Goal: Task Accomplishment & Management: Manage account settings

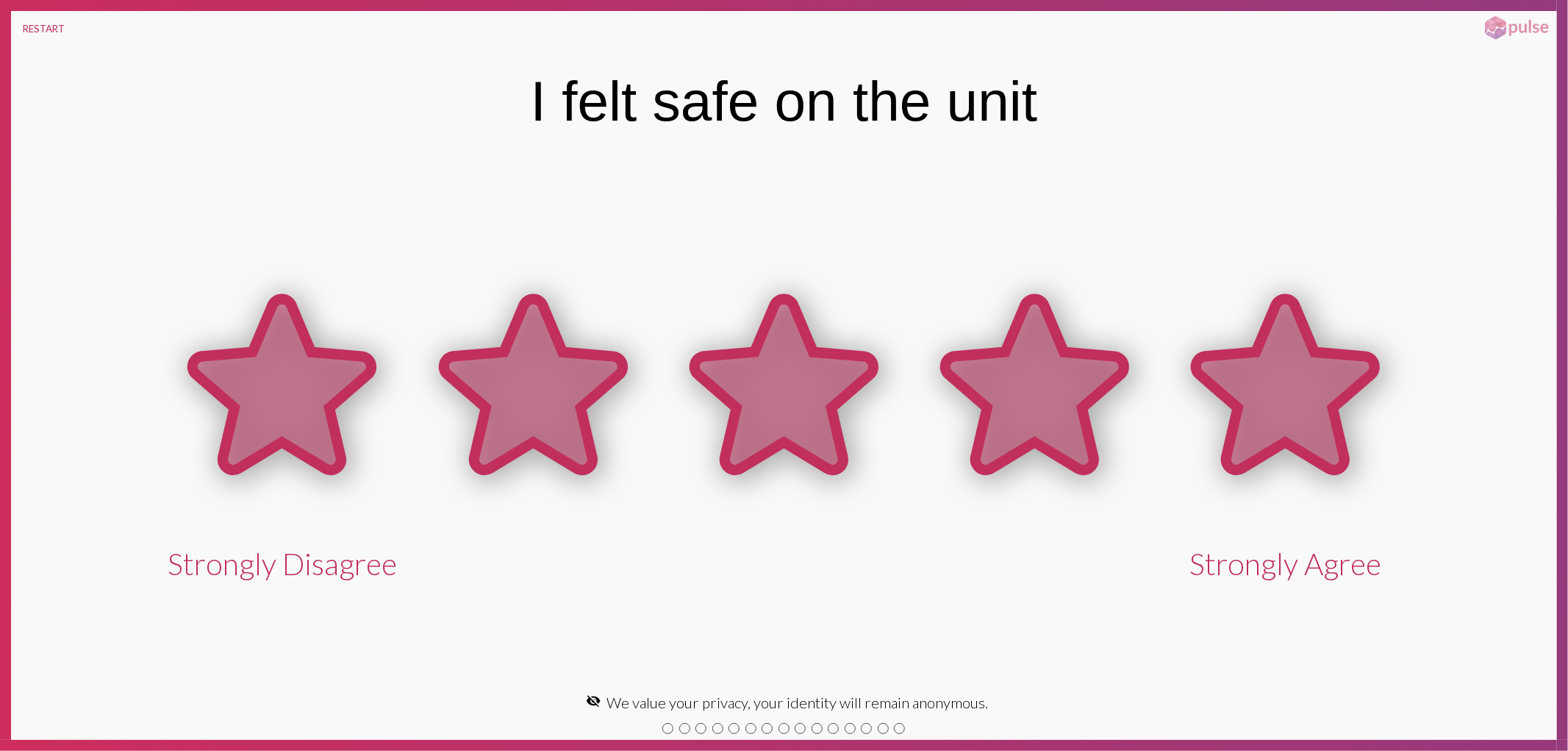
click at [1292, 397] on icon at bounding box center [1286, 385] width 178 height 171
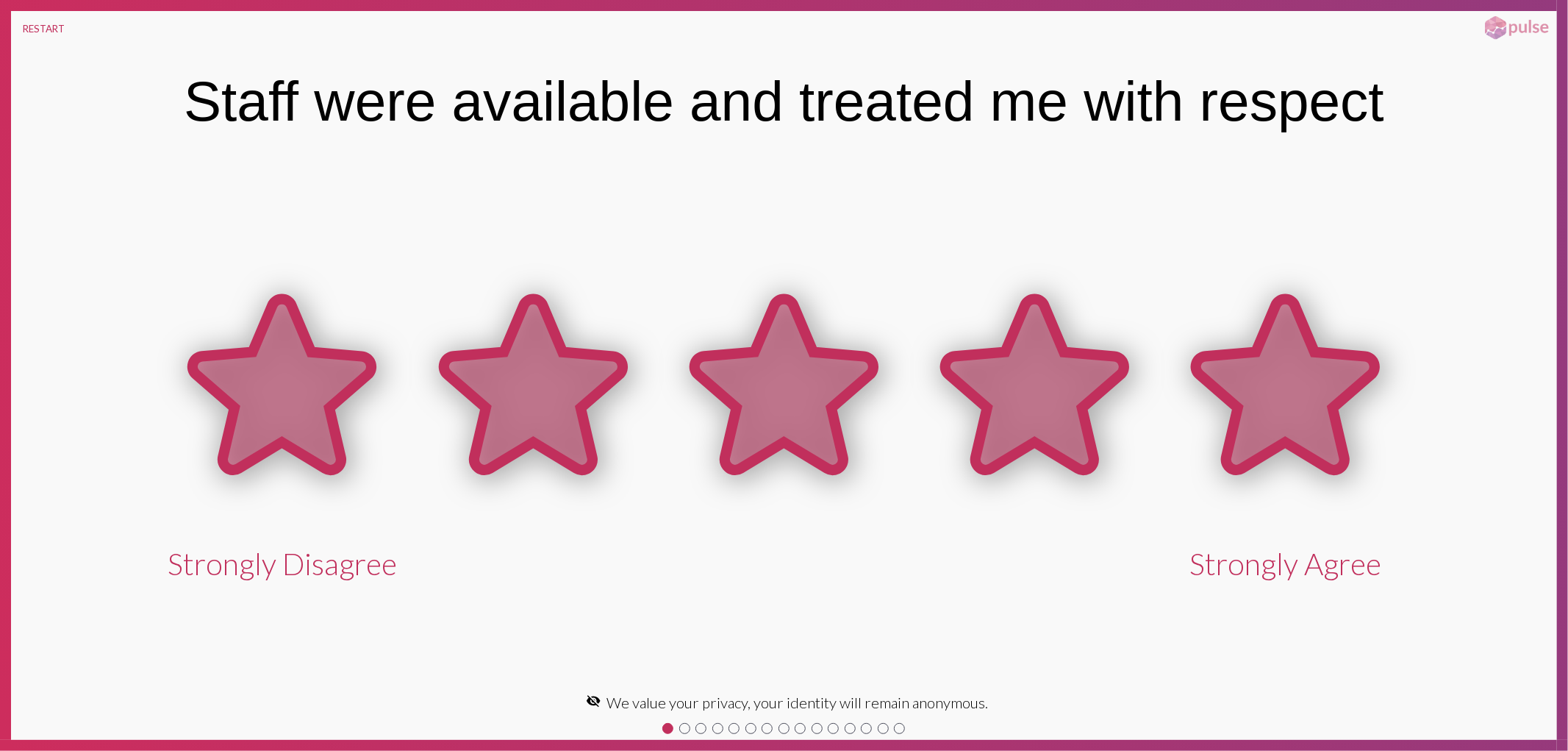
click at [1292, 397] on icon at bounding box center [1286, 385] width 178 height 171
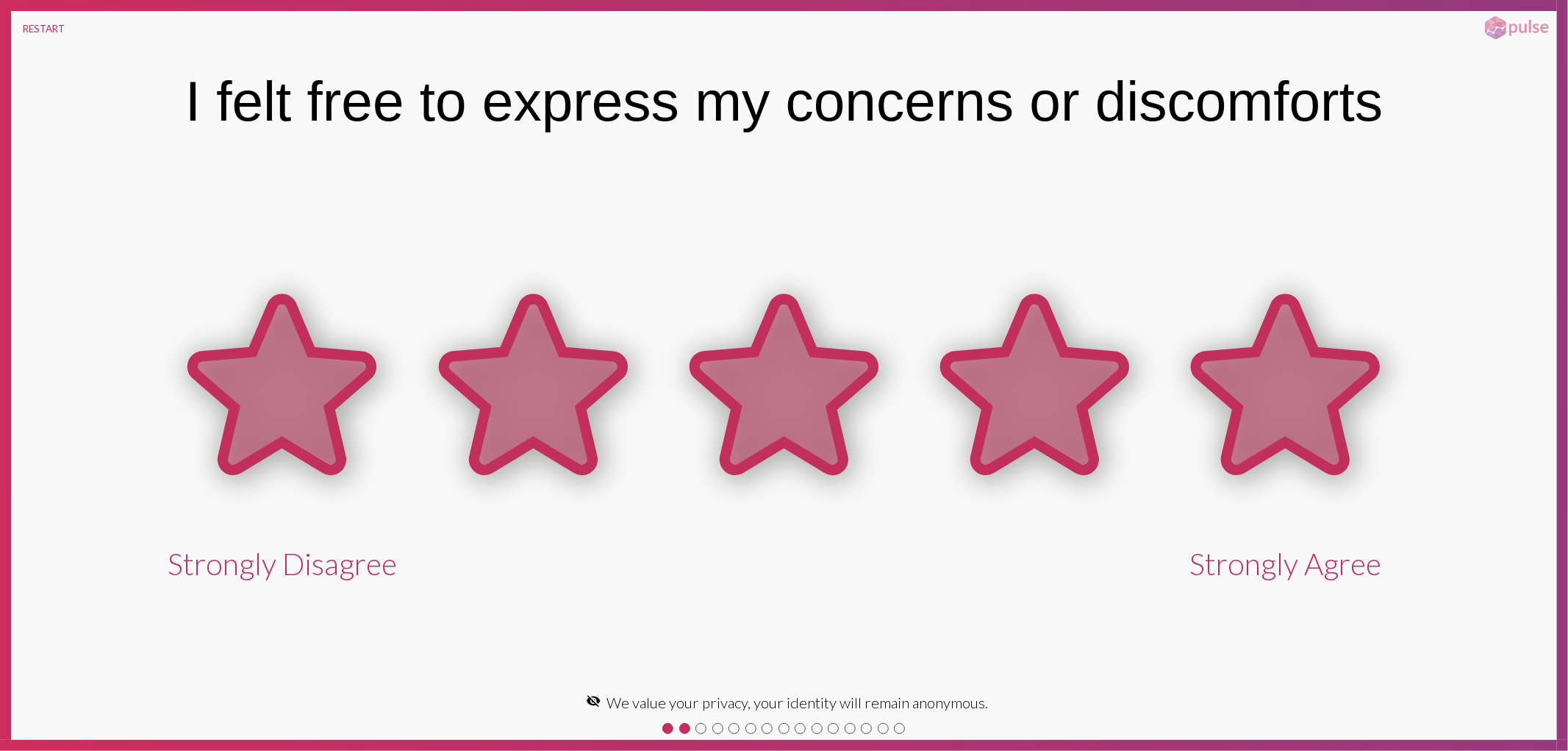
click at [1292, 397] on icon at bounding box center [1286, 385] width 178 height 171
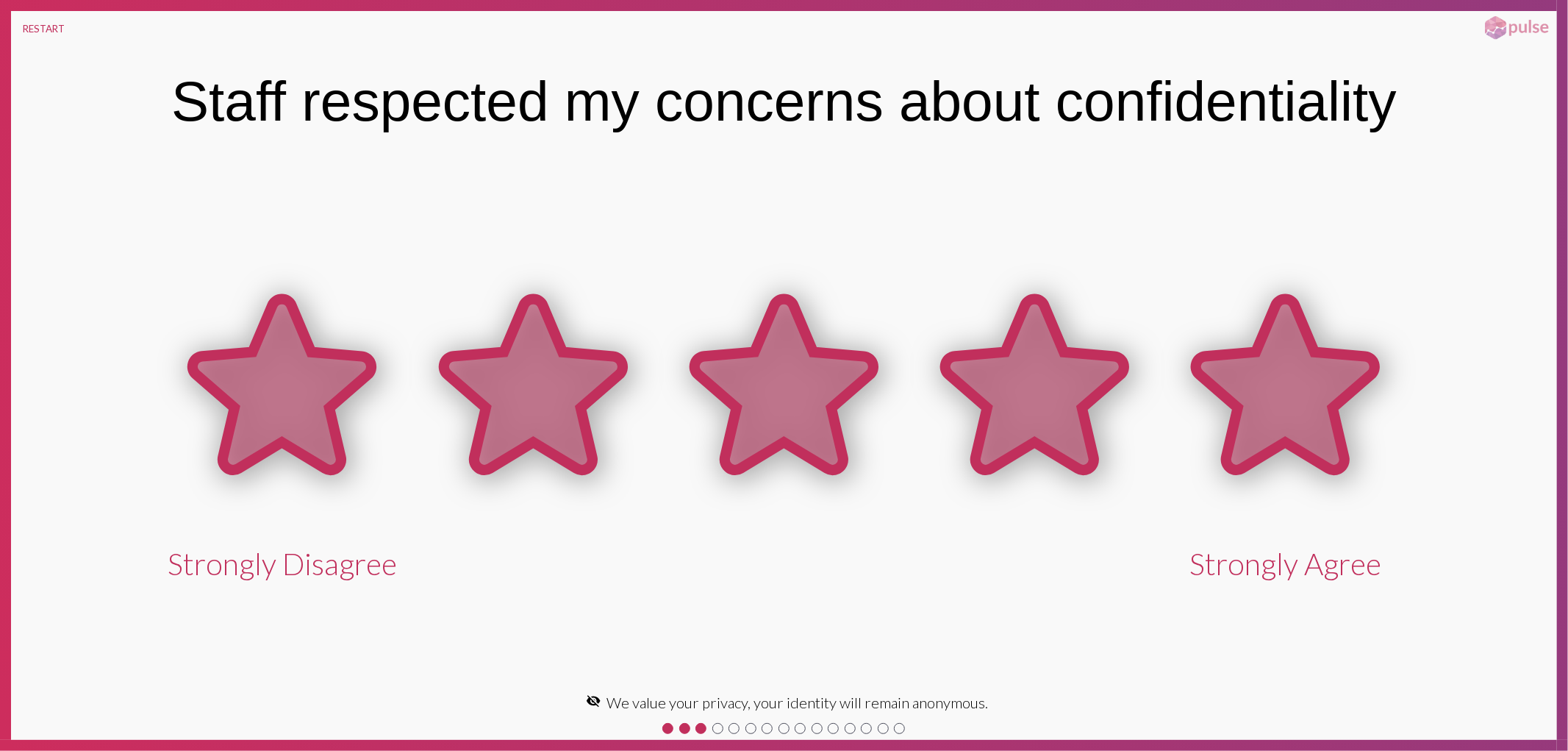
click at [1292, 397] on icon at bounding box center [1286, 385] width 178 height 171
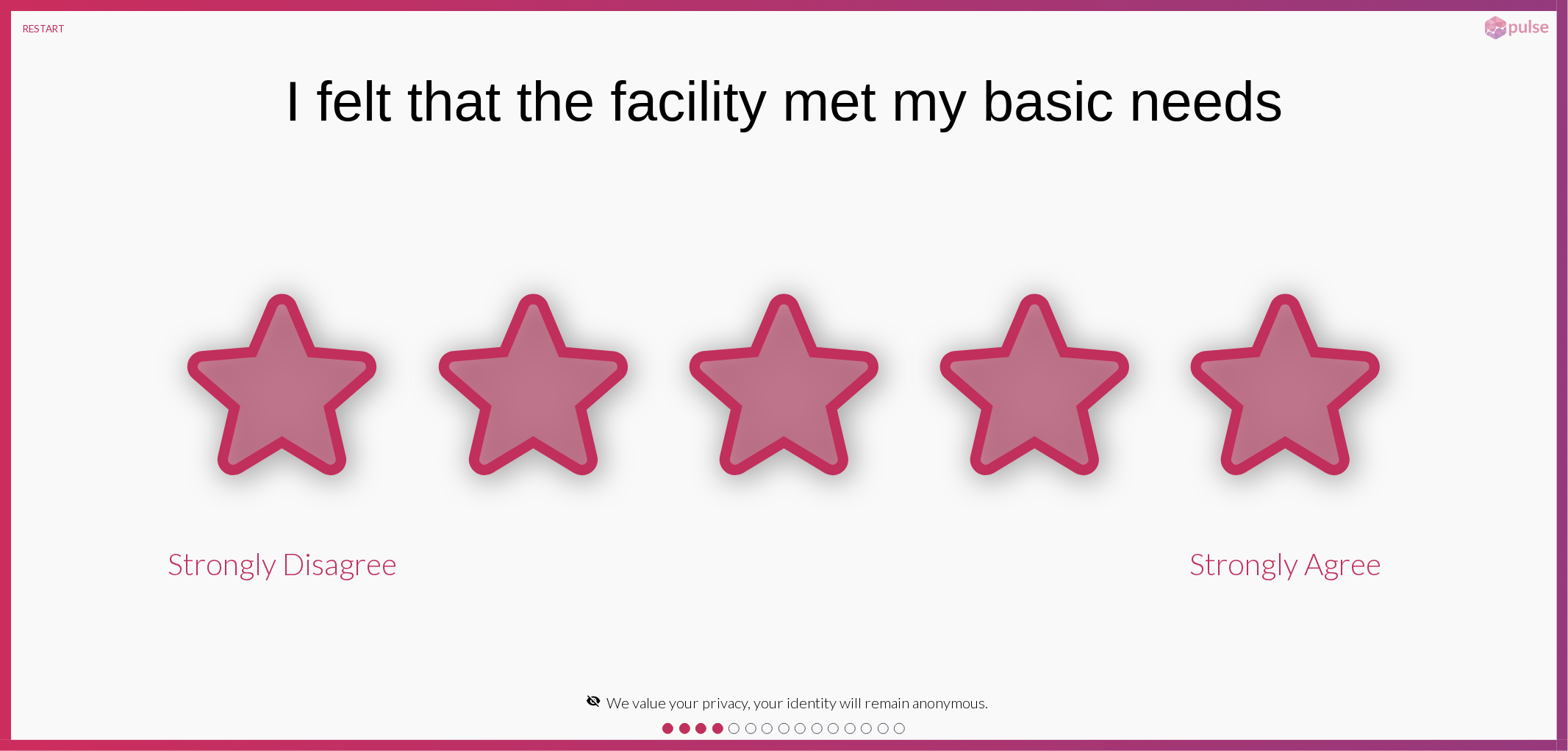
click at [1292, 397] on icon at bounding box center [1286, 385] width 178 height 171
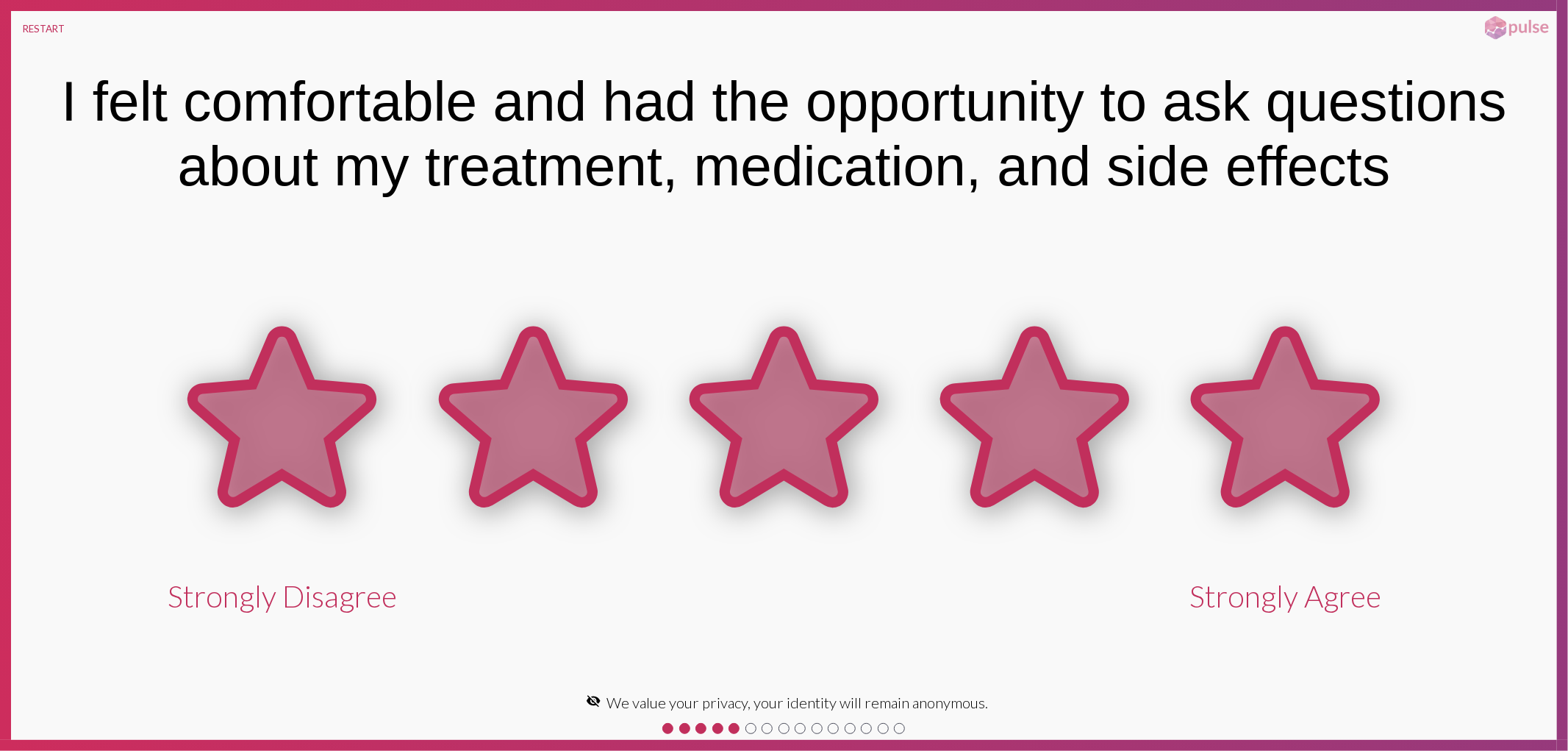
click at [1292, 397] on icon at bounding box center [1286, 417] width 178 height 171
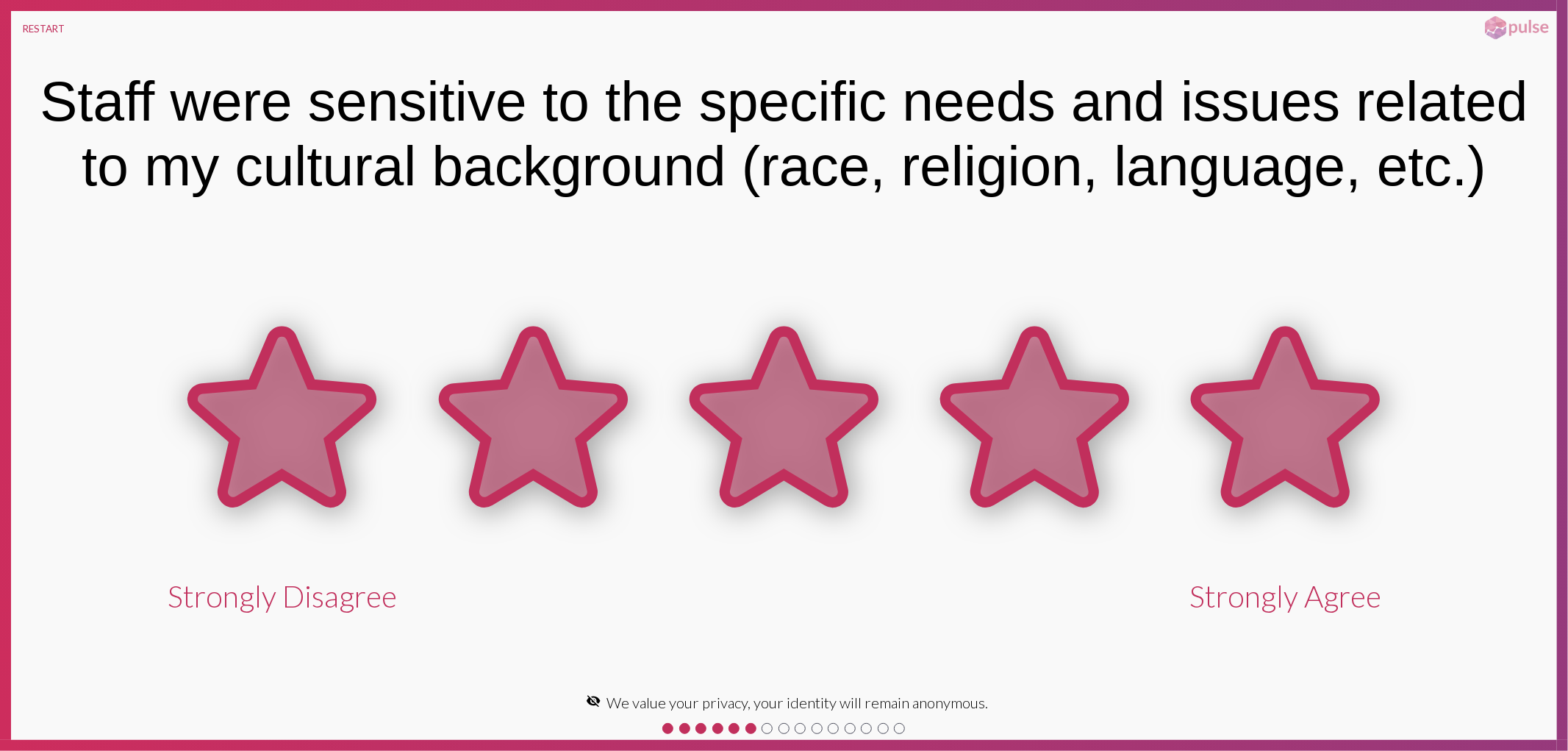
click at [1290, 416] on icon at bounding box center [1286, 417] width 178 height 171
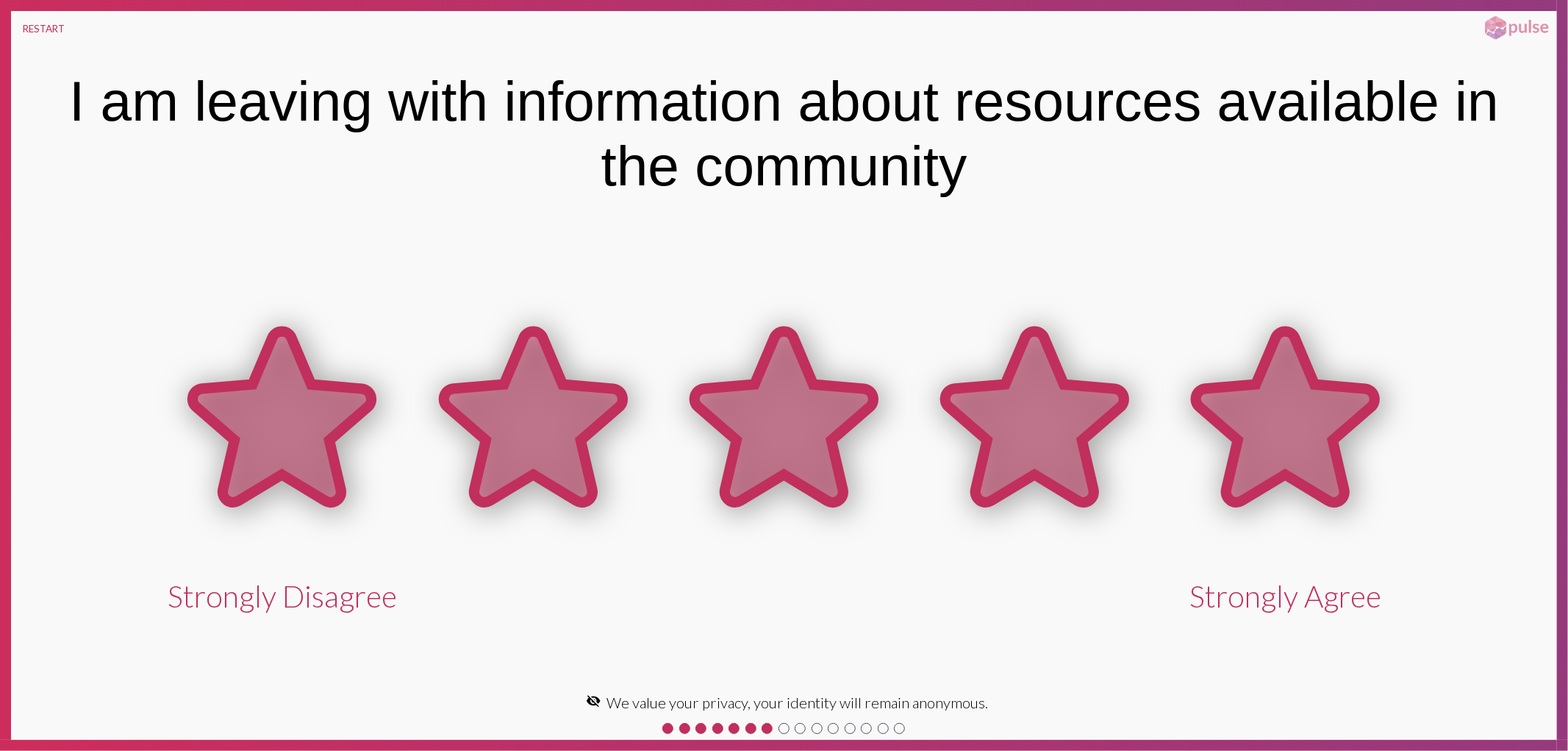
click at [1290, 416] on icon at bounding box center [1286, 417] width 178 height 171
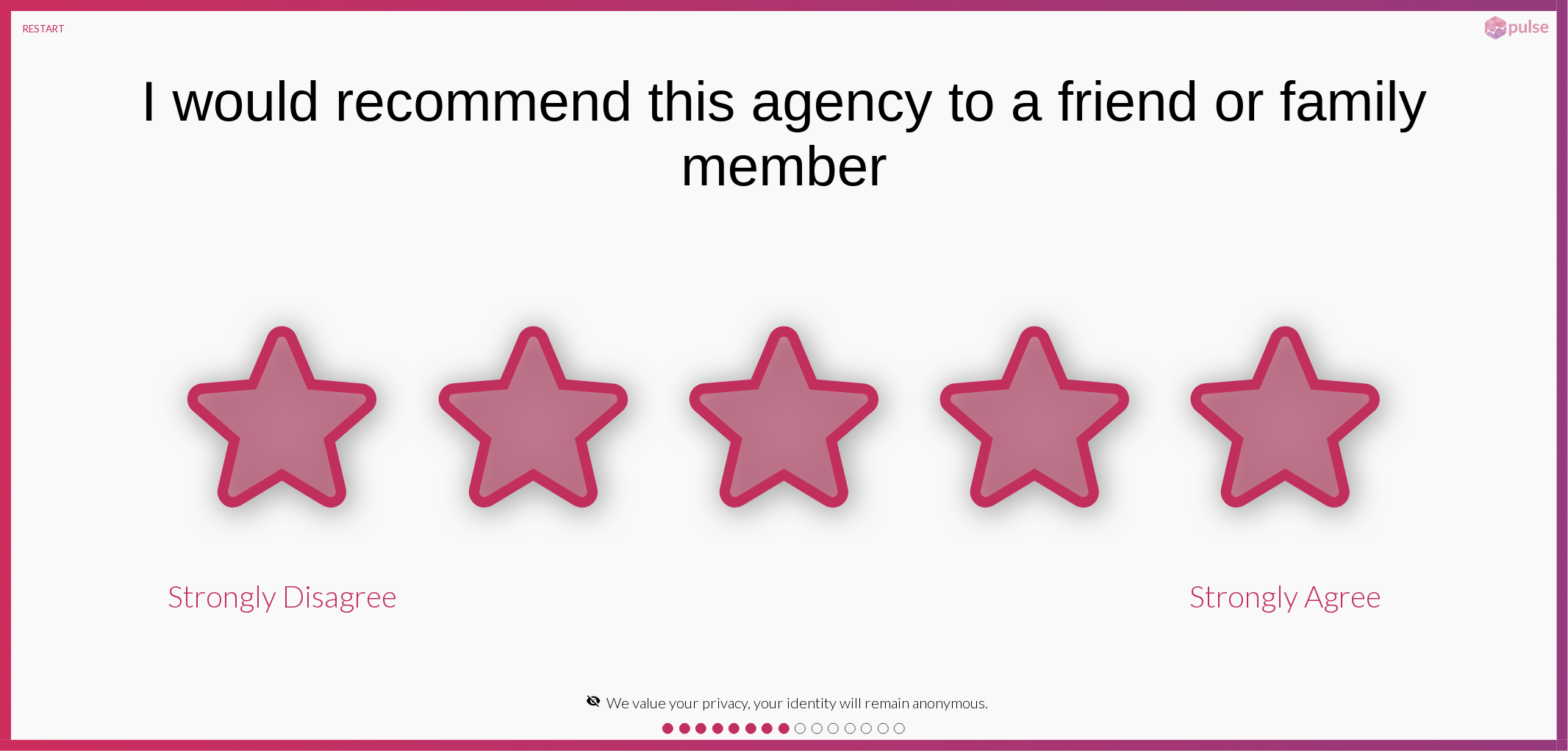
click at [1290, 416] on icon at bounding box center [1286, 417] width 178 height 171
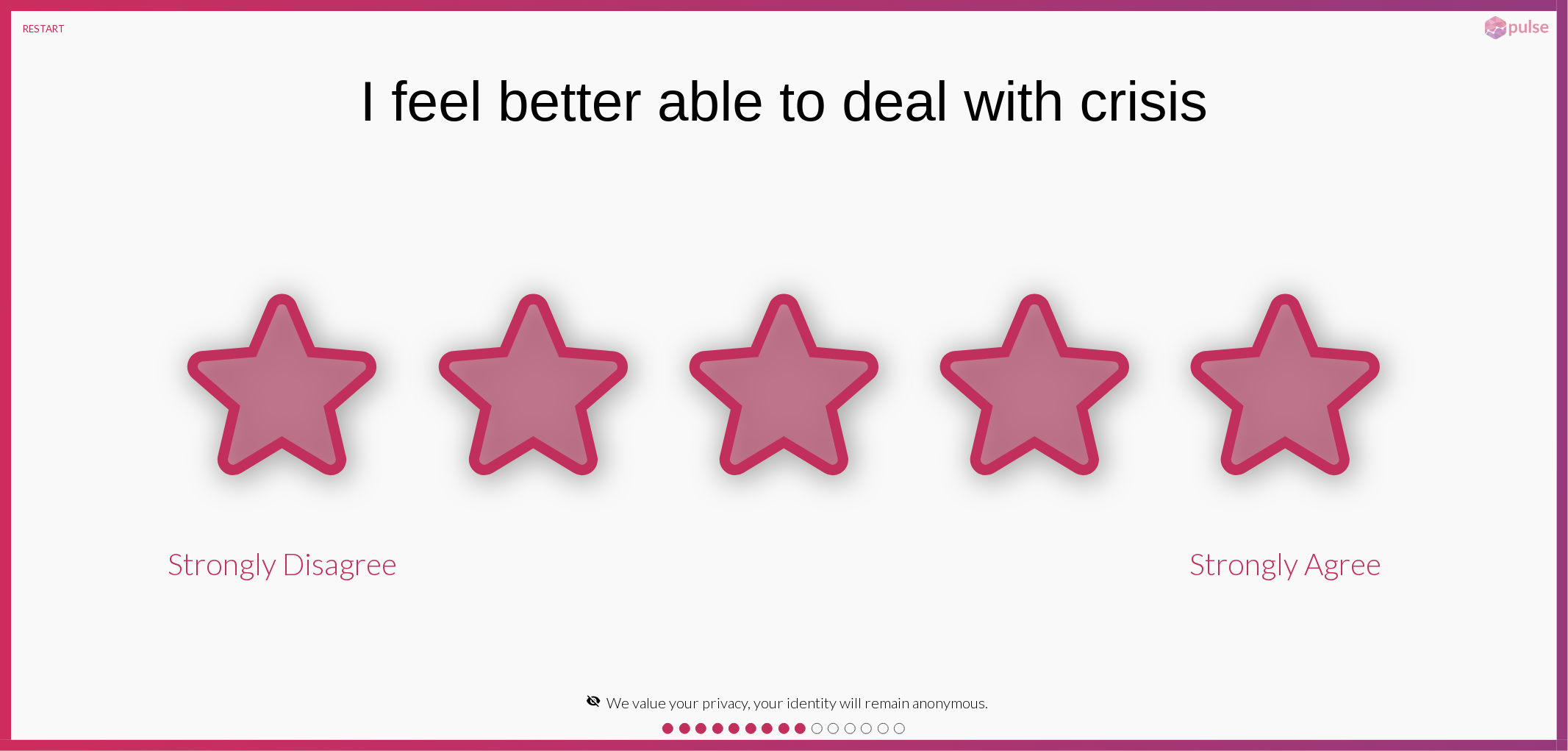
click at [1290, 416] on icon at bounding box center [1286, 385] width 178 height 171
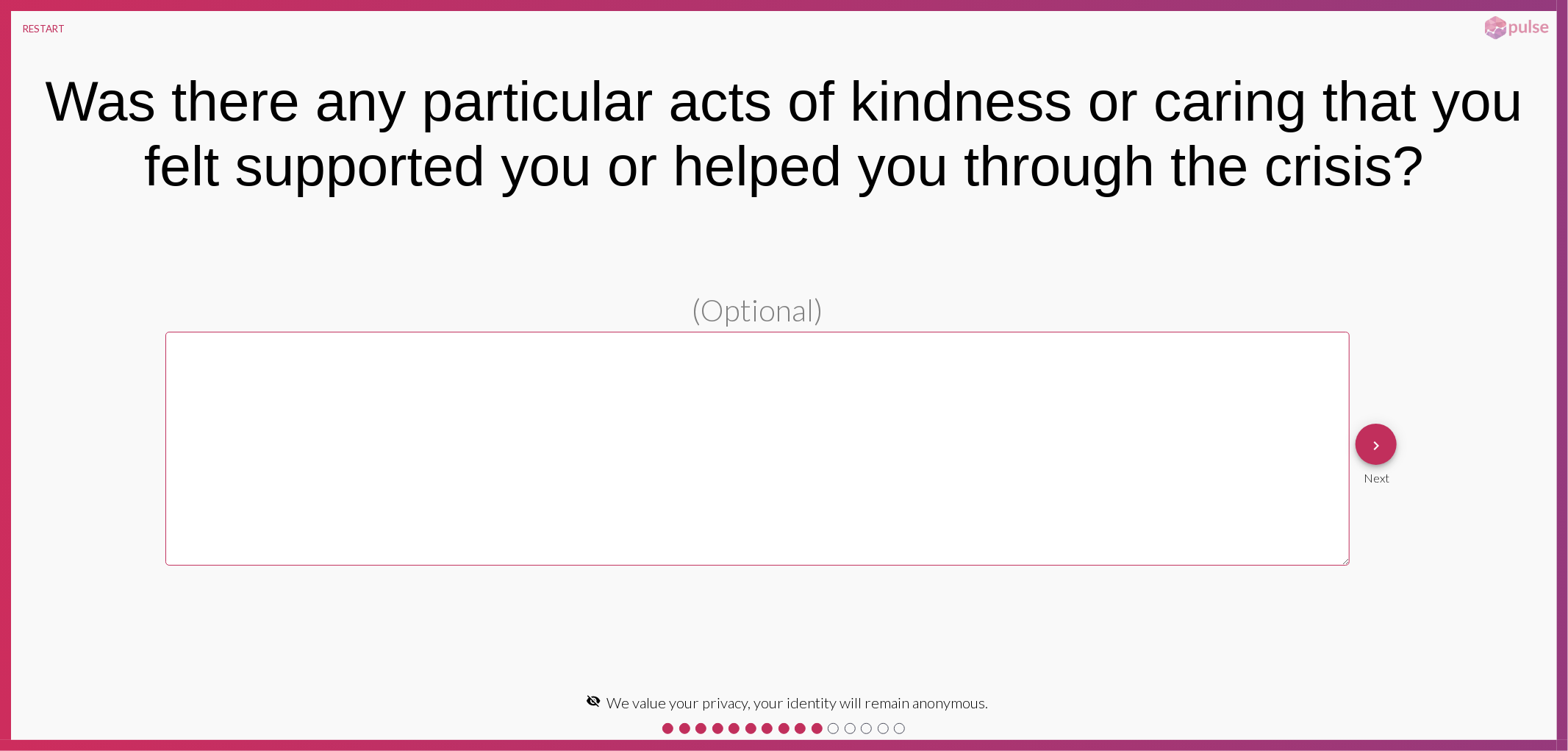
click at [319, 393] on textarea at bounding box center [758, 449] width 1185 height 234
type textarea "Test"
click at [1383, 447] on mat-icon "keyboard_arrow_right" at bounding box center [1376, 445] width 18 height 18
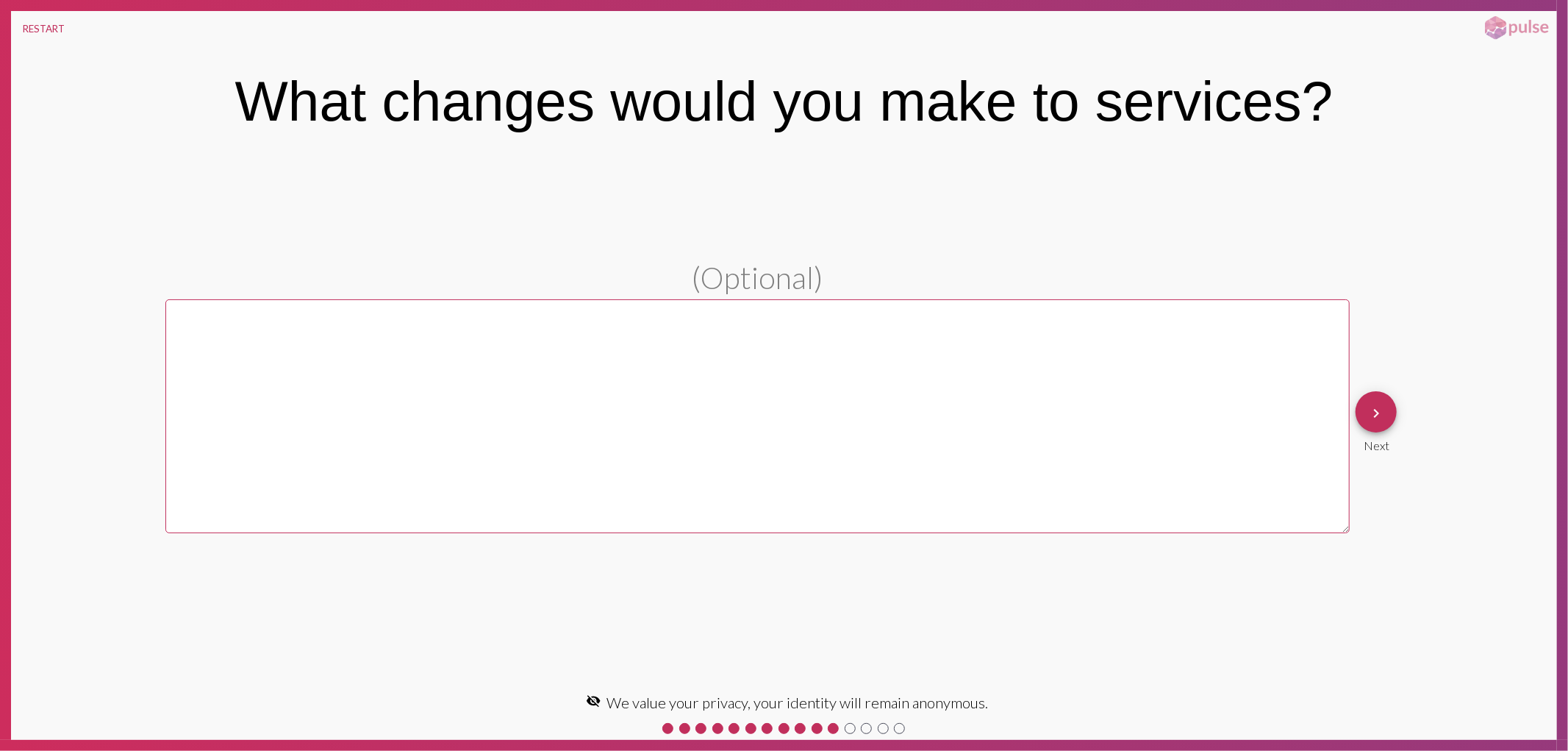
click at [270, 393] on textarea at bounding box center [758, 417] width 1185 height 234
type textarea "Test"
click at [1380, 414] on mat-icon "keyboard_arrow_right" at bounding box center [1376, 414] width 18 height 18
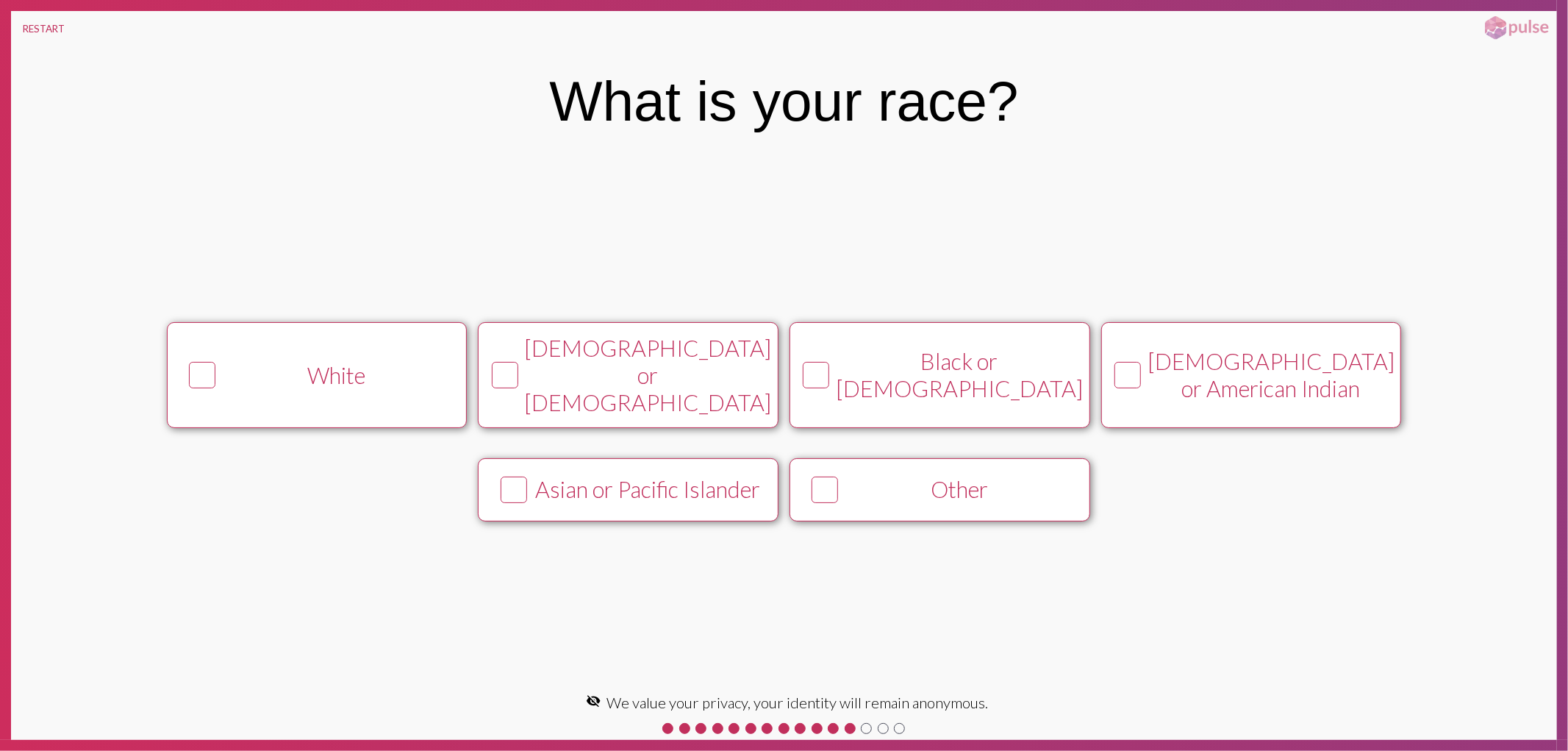
click at [205, 370] on icon at bounding box center [202, 375] width 22 height 24
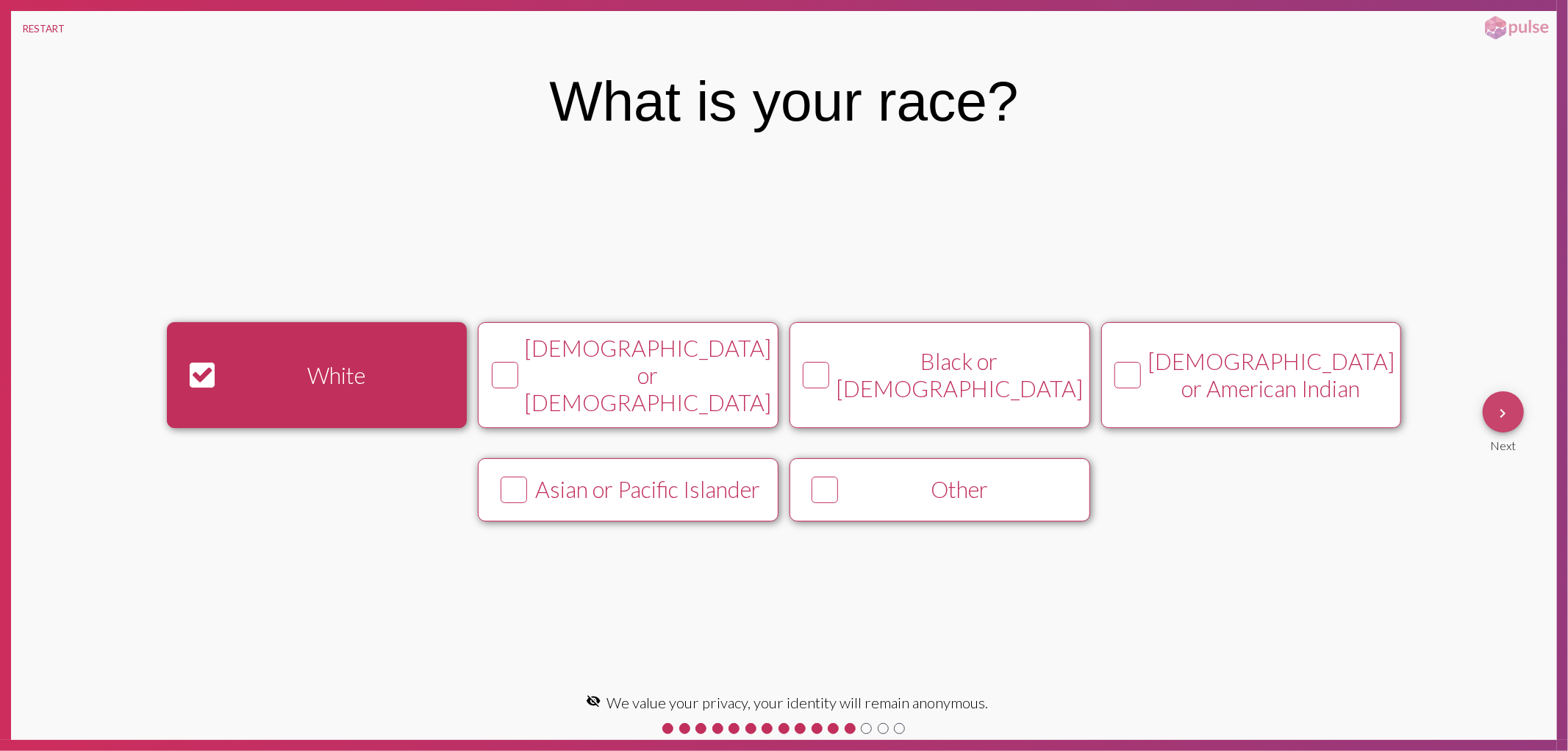
click at [1506, 407] on mat-icon "keyboard_arrow_right" at bounding box center [1504, 414] width 18 height 18
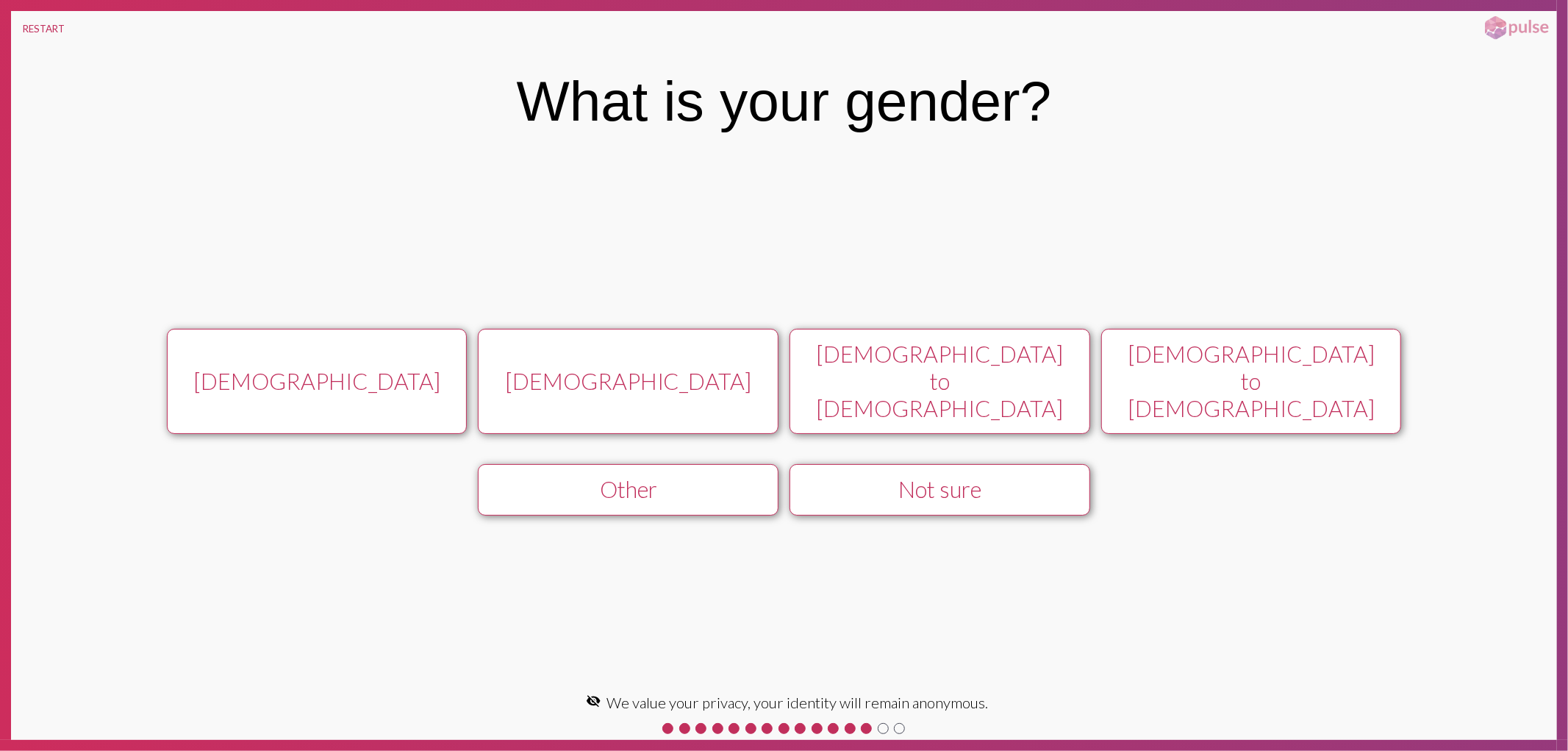
click at [333, 362] on button "[DEMOGRAPHIC_DATA]" at bounding box center [316, 382] width 300 height 106
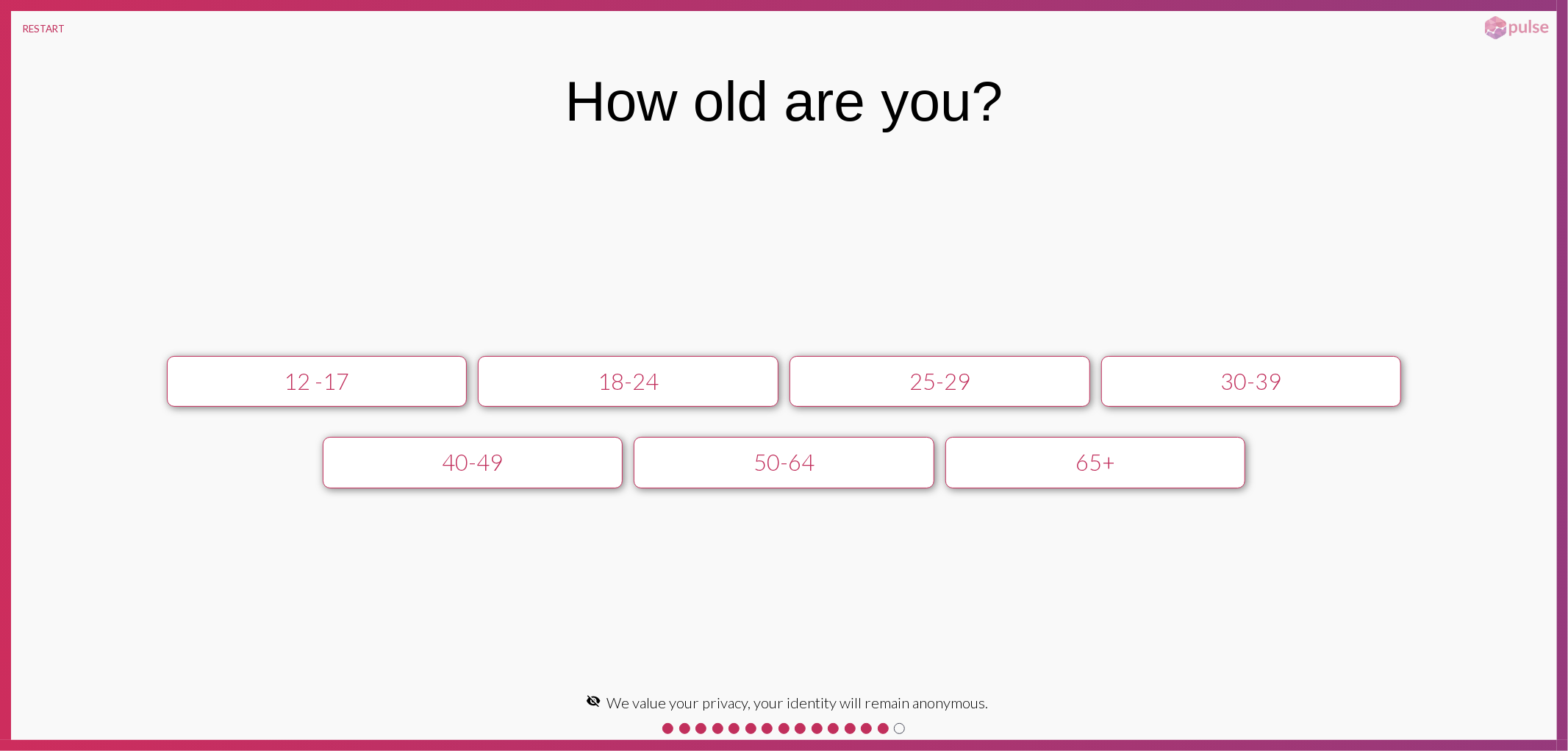
click at [809, 465] on div "50-64" at bounding box center [784, 462] width 269 height 27
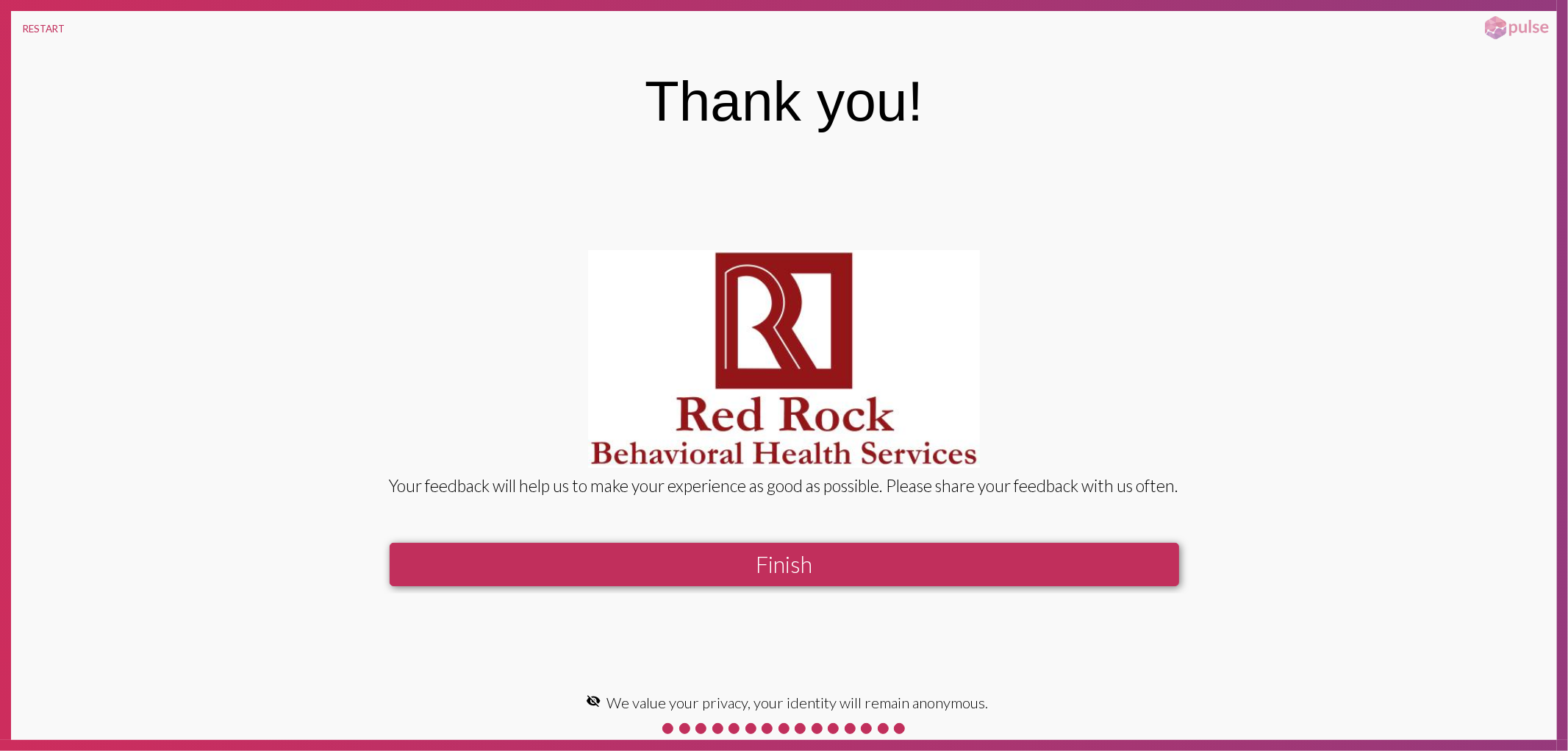
click at [802, 564] on button "Finish" at bounding box center [785, 565] width 789 height 43
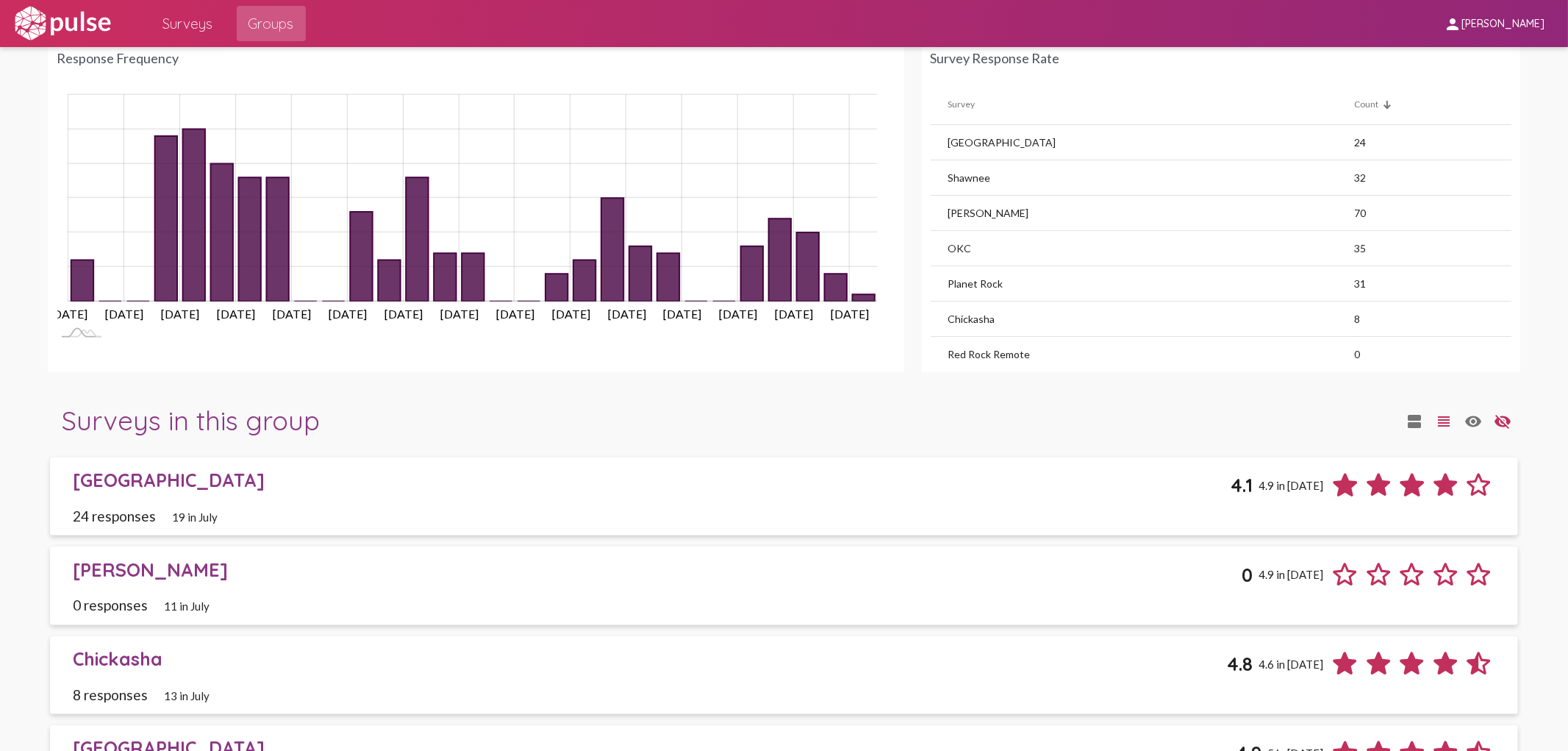
scroll to position [1144, 0]
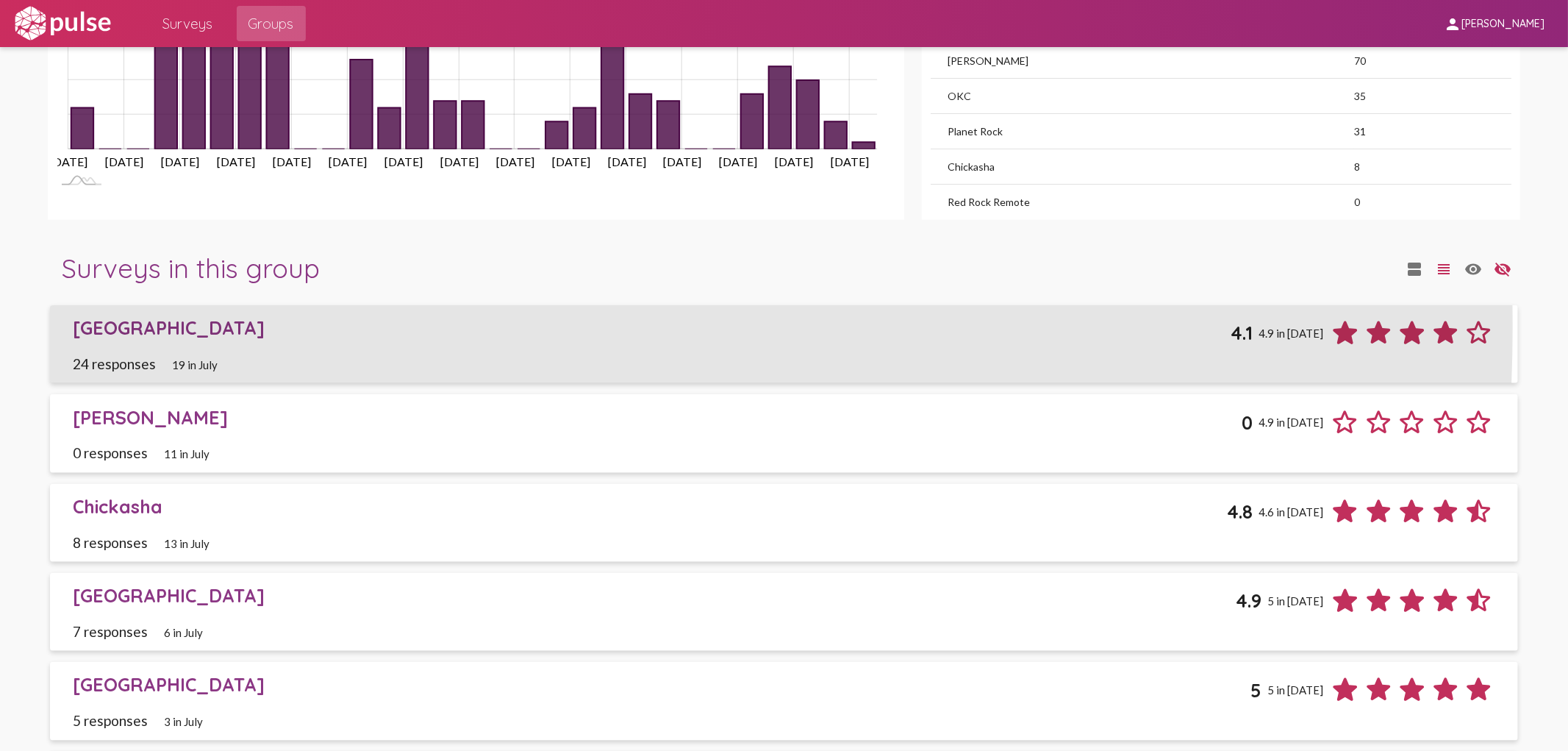
click at [119, 326] on div "[GEOGRAPHIC_DATA]" at bounding box center [652, 327] width 1159 height 22
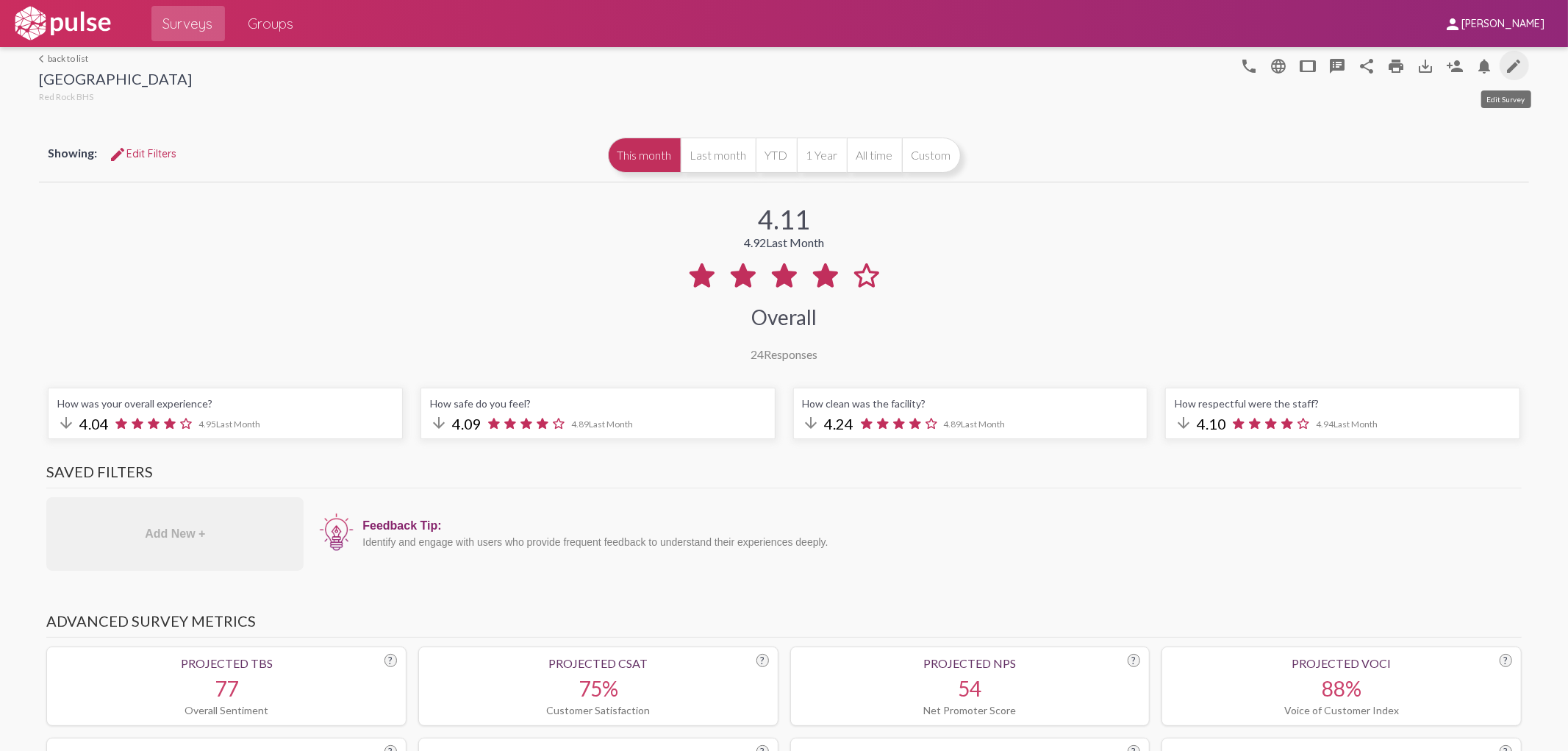
click at [1506, 64] on mat-icon "edit" at bounding box center [1514, 66] width 18 height 18
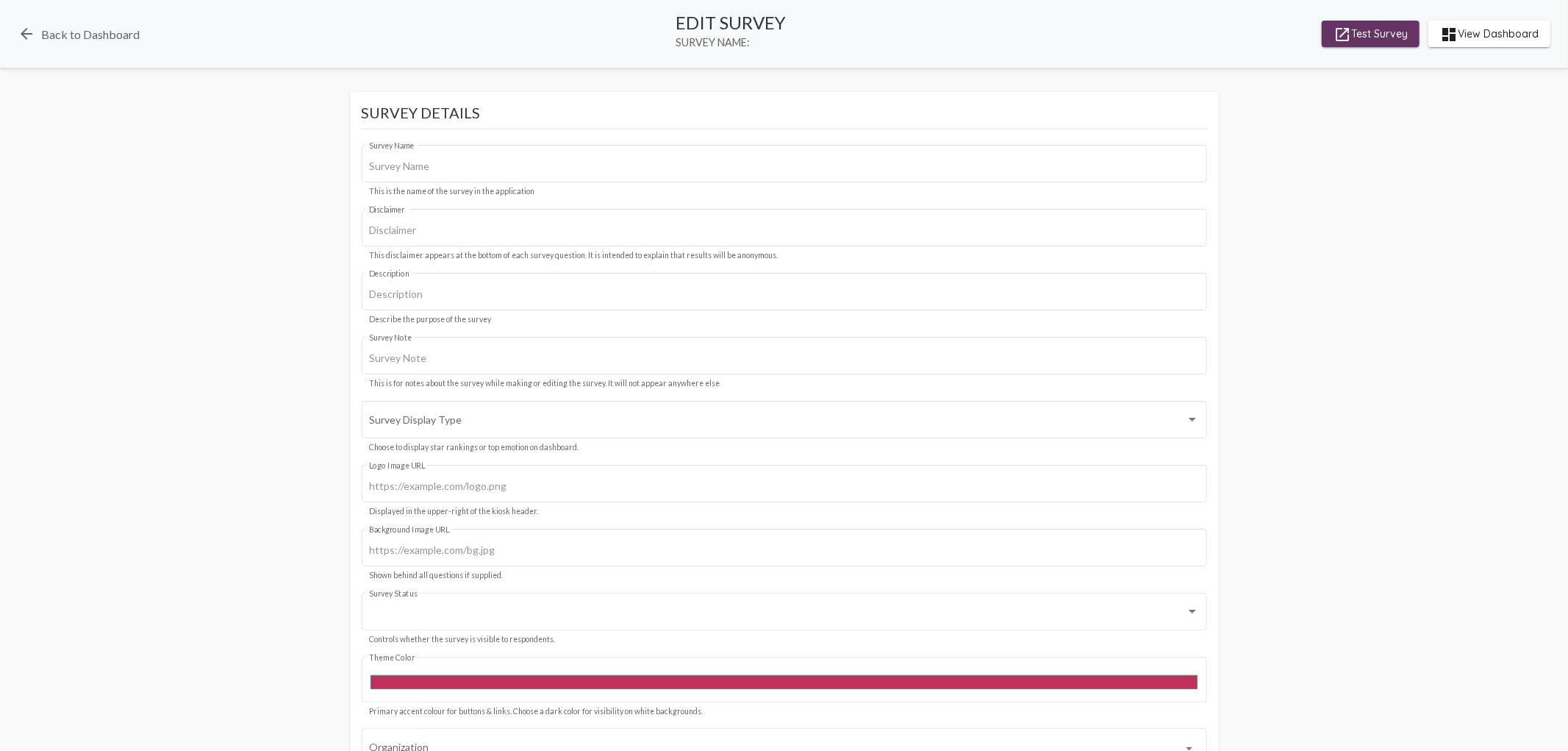
type input "[GEOGRAPHIC_DATA]"
type input "This survey is for Red Rock BHS, we value your privacy, your identity will rema…"
type input "#c12f5c"
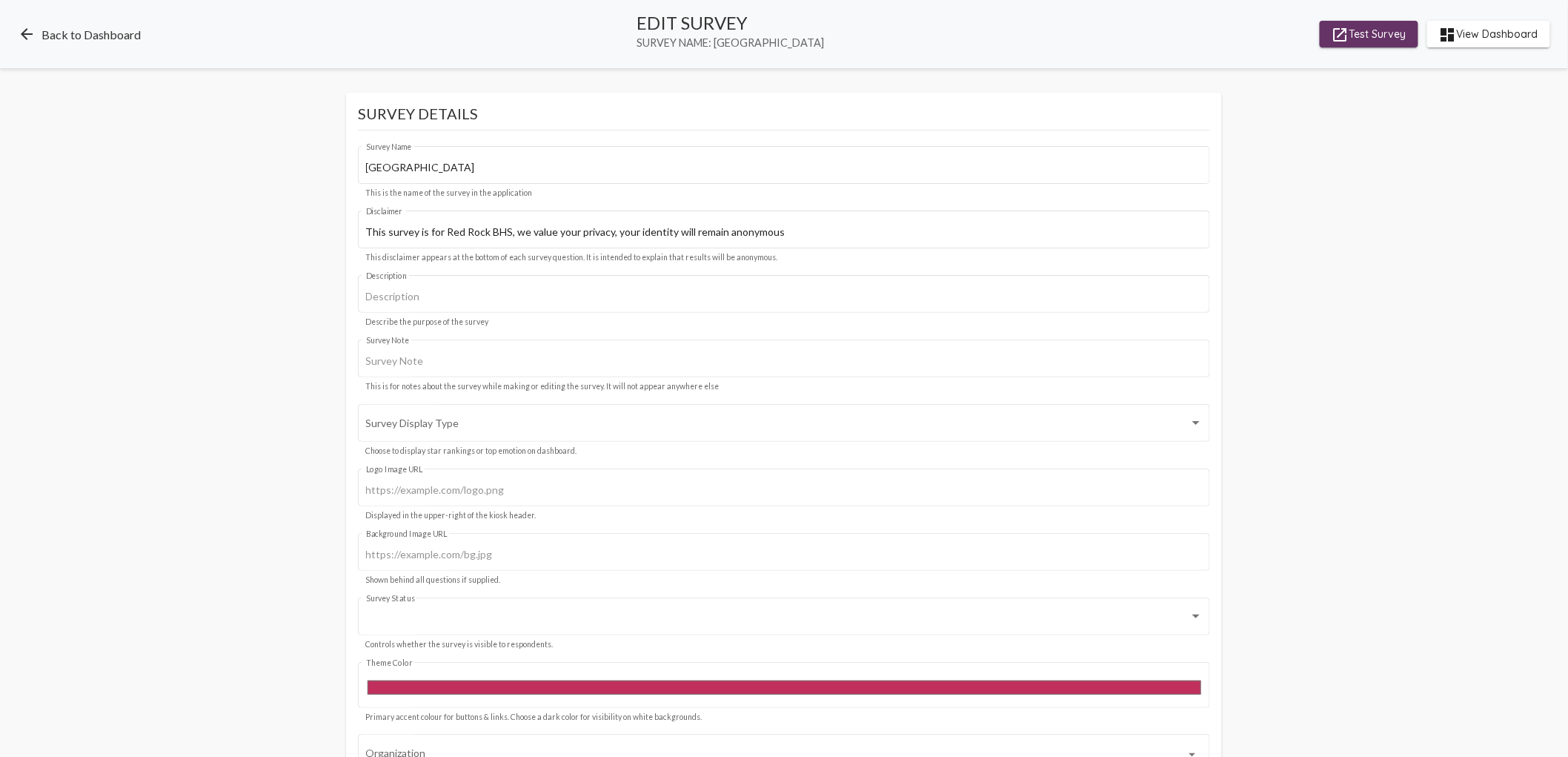
click at [79, 30] on link "arrow_back Back to Dashboard" at bounding box center [79, 34] width 123 height 18
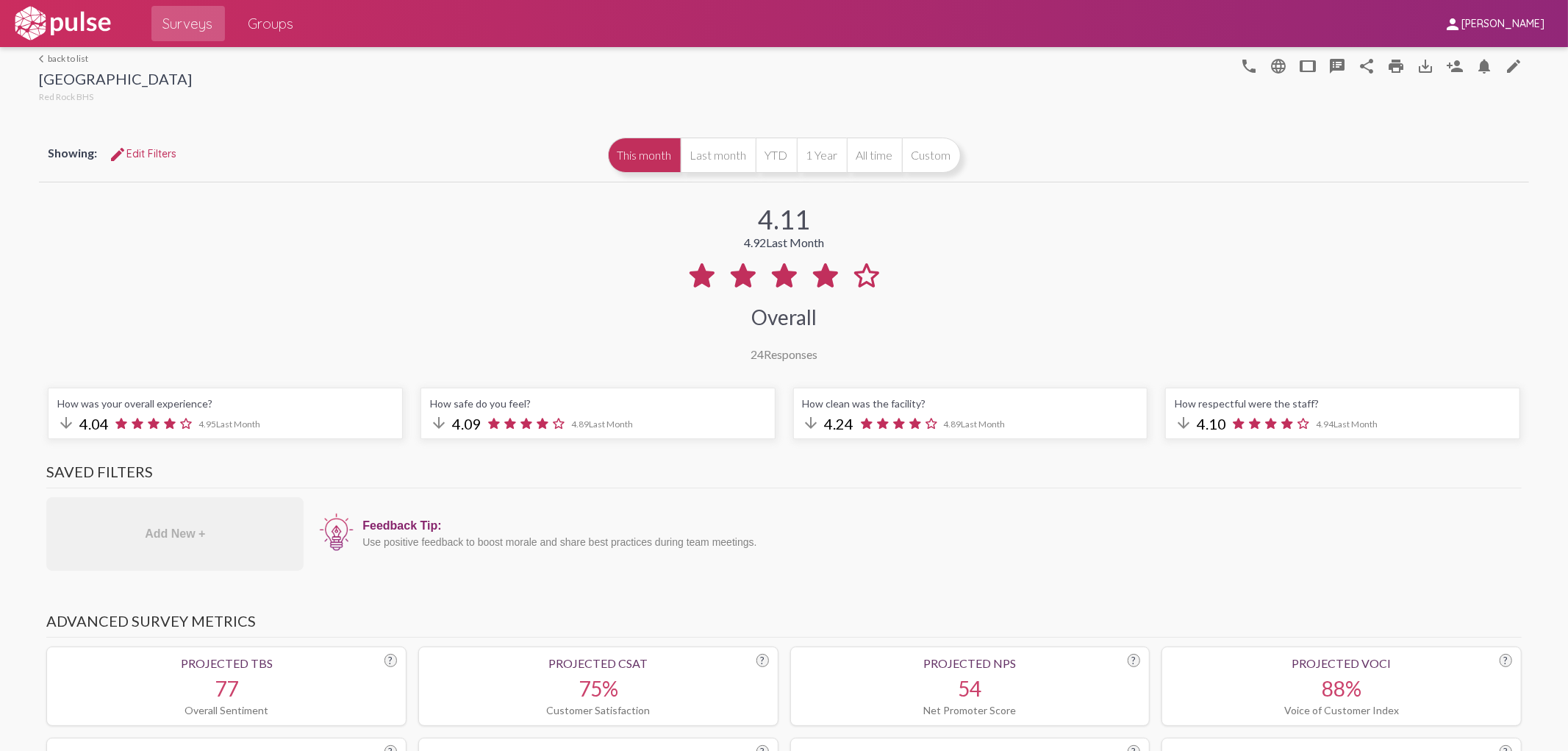
click at [268, 20] on span "Groups" at bounding box center [271, 23] width 46 height 26
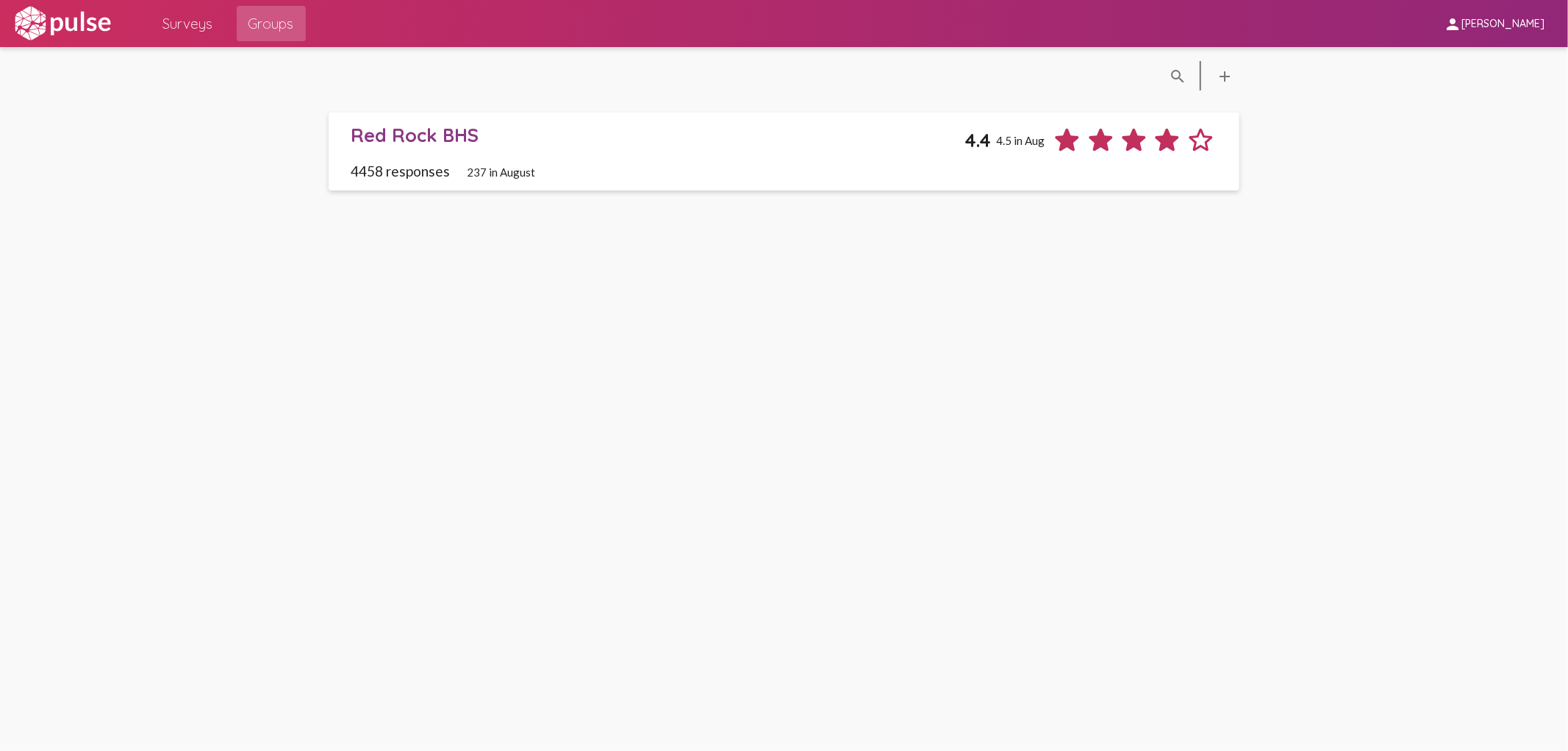
click at [202, 22] on span "Surveys" at bounding box center [188, 23] width 50 height 26
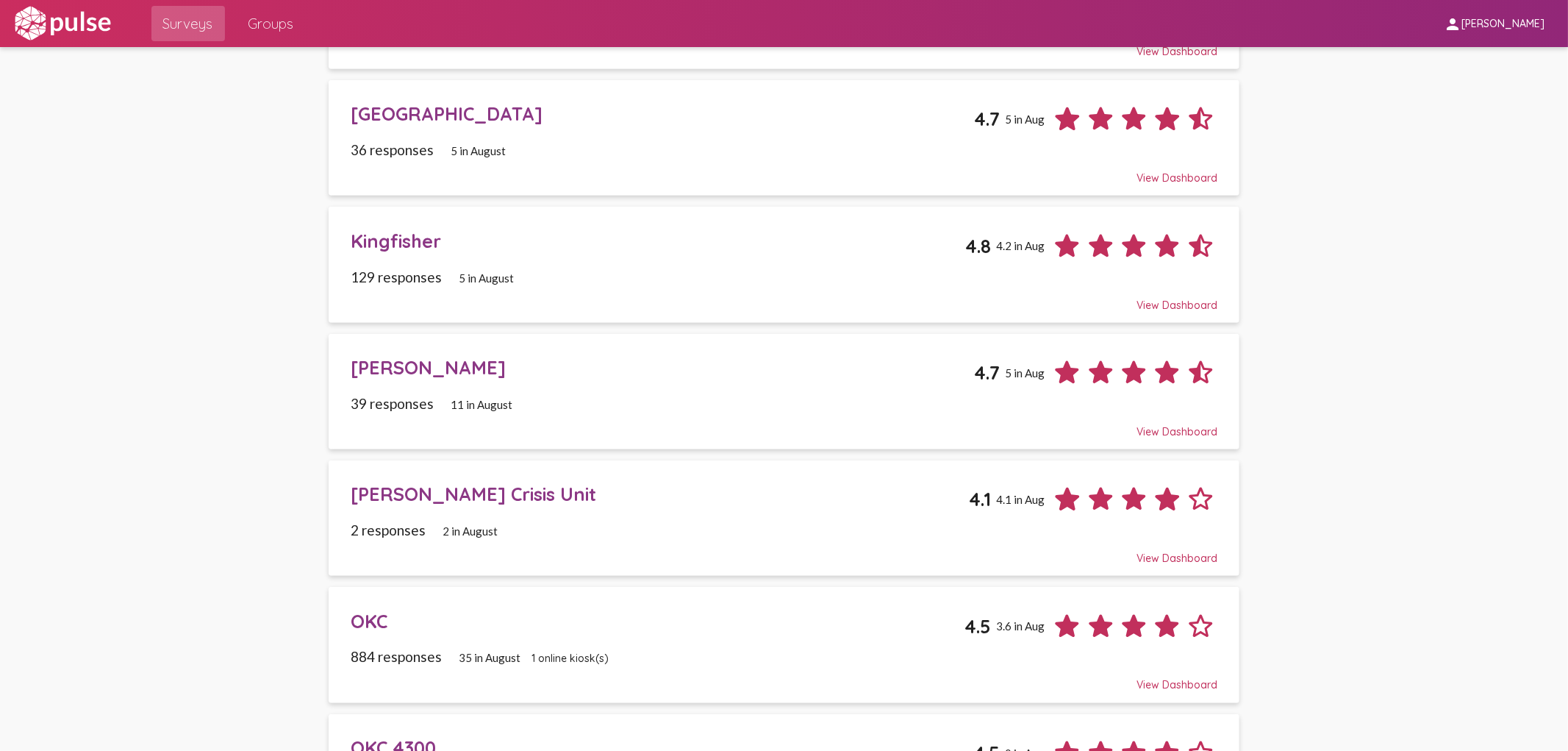
scroll to position [653, 0]
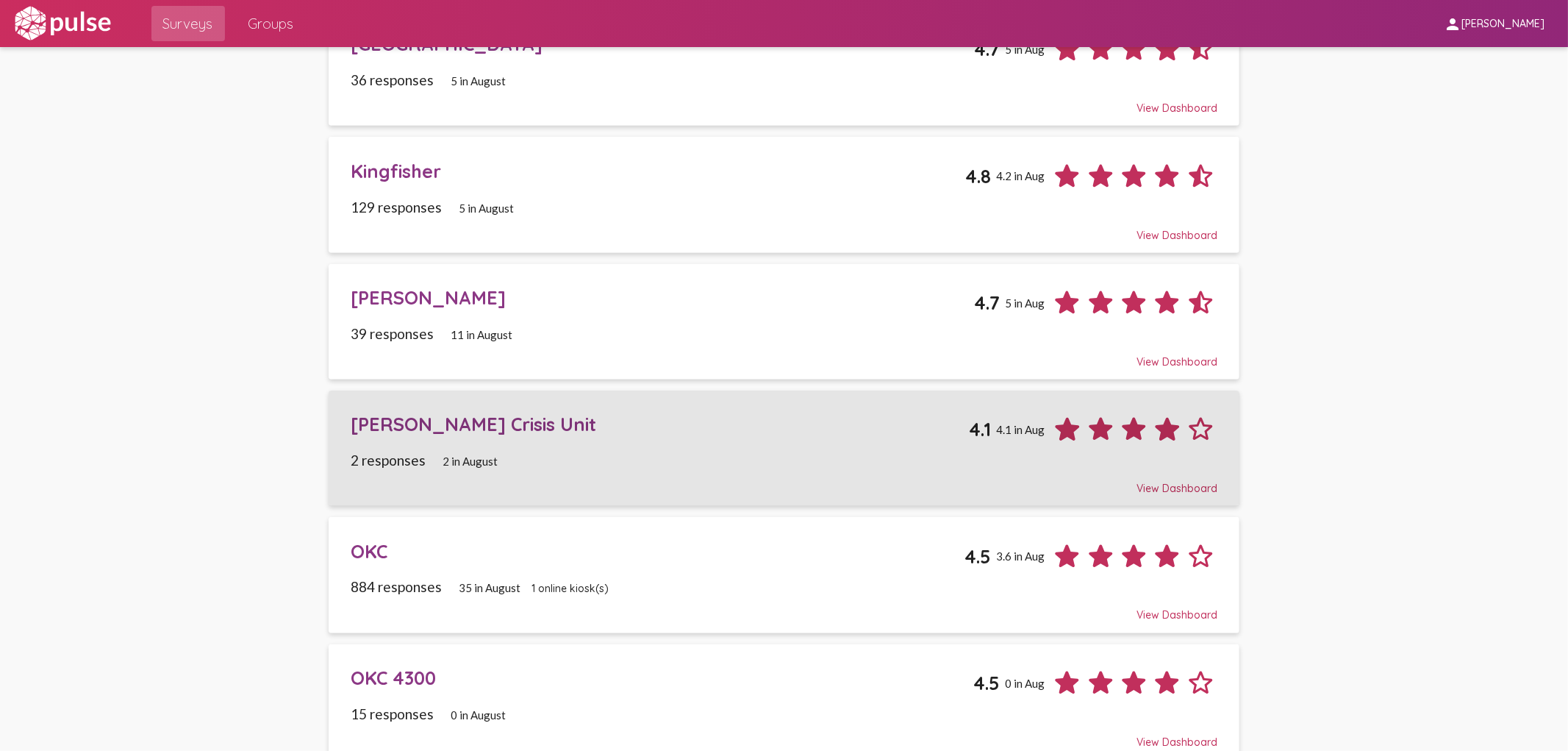
click at [461, 422] on div "[PERSON_NAME] Crisis Unit" at bounding box center [659, 424] width 618 height 22
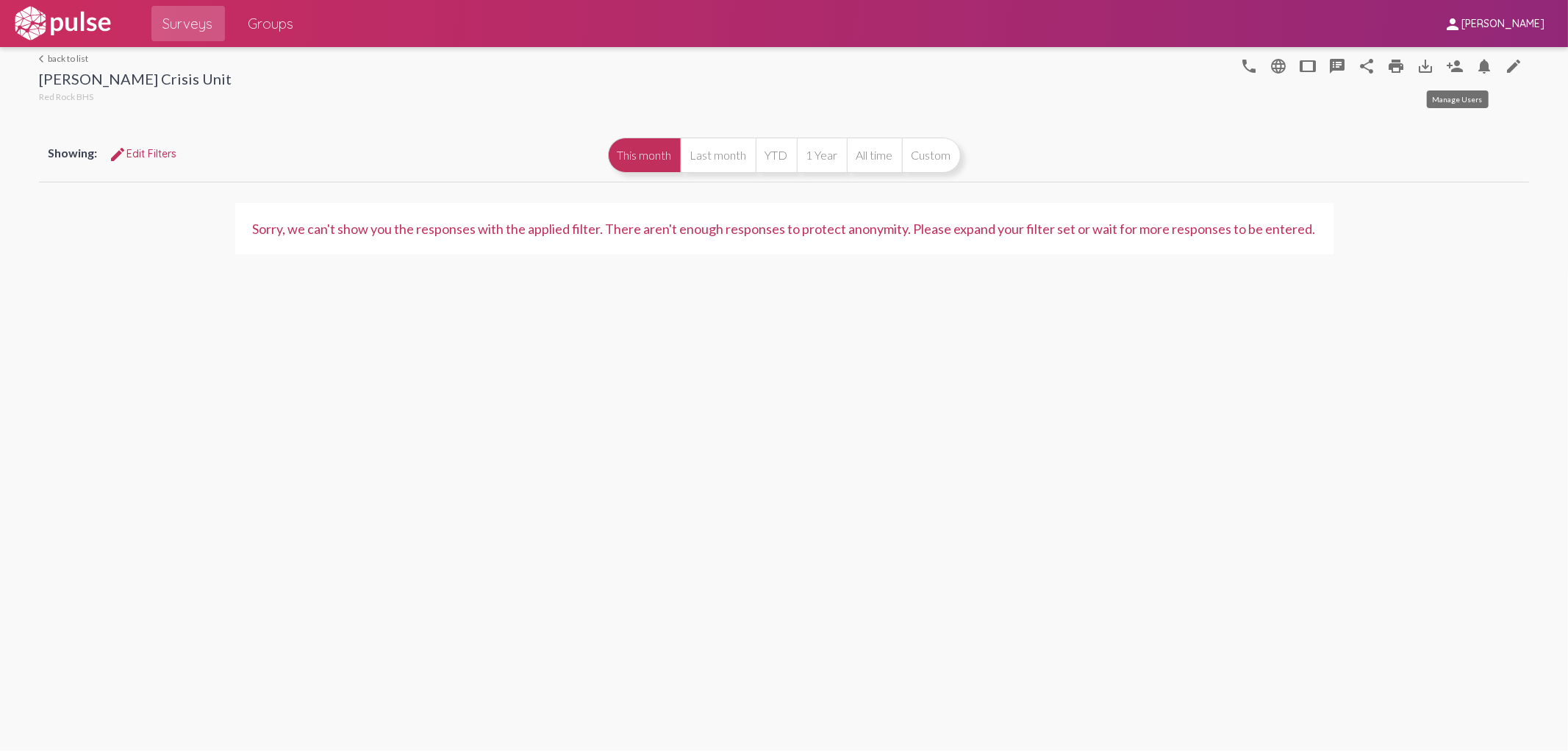
click at [1457, 66] on mat-icon "person_add" at bounding box center [1456, 66] width 18 height 18
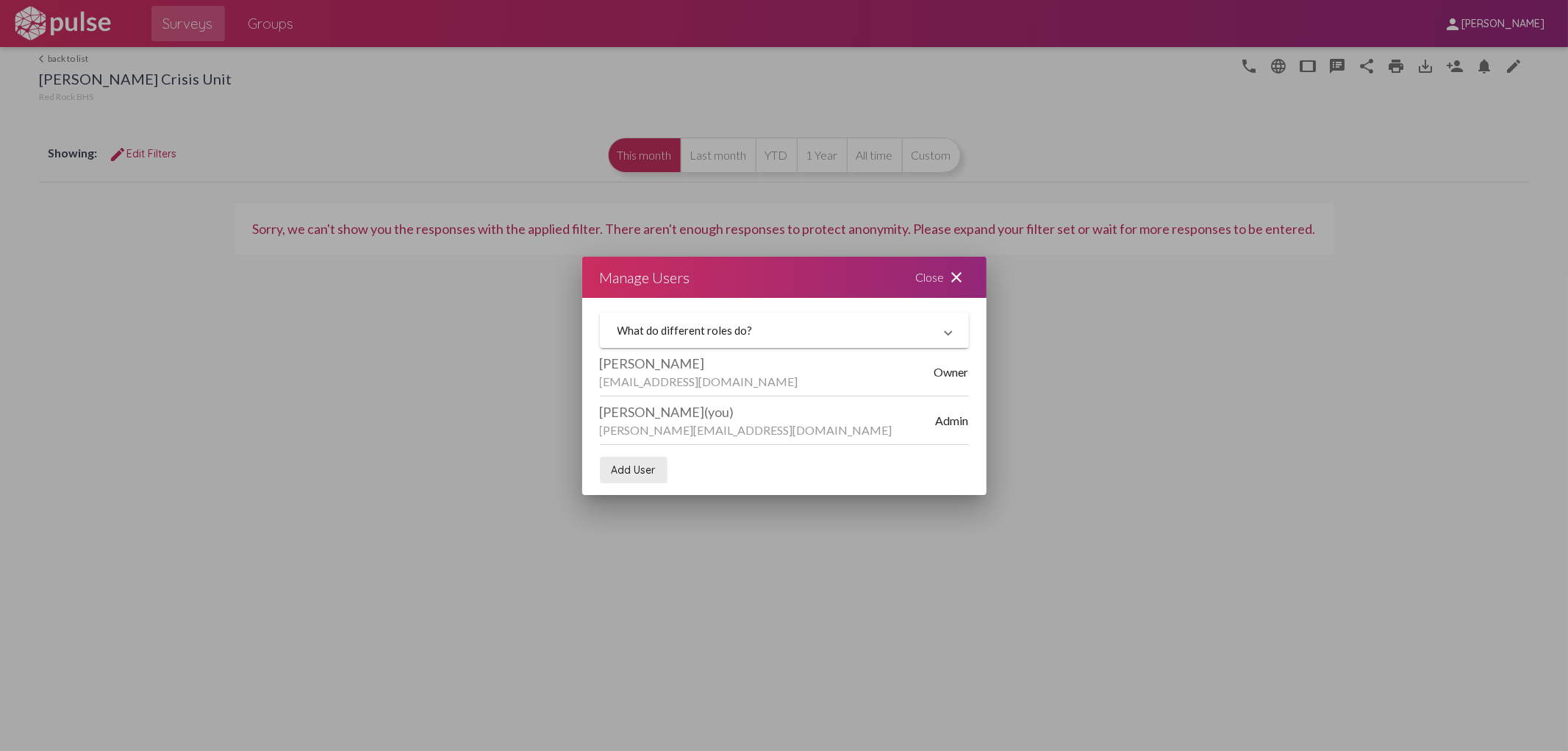
click at [627, 465] on span "Add User" at bounding box center [634, 469] width 44 height 13
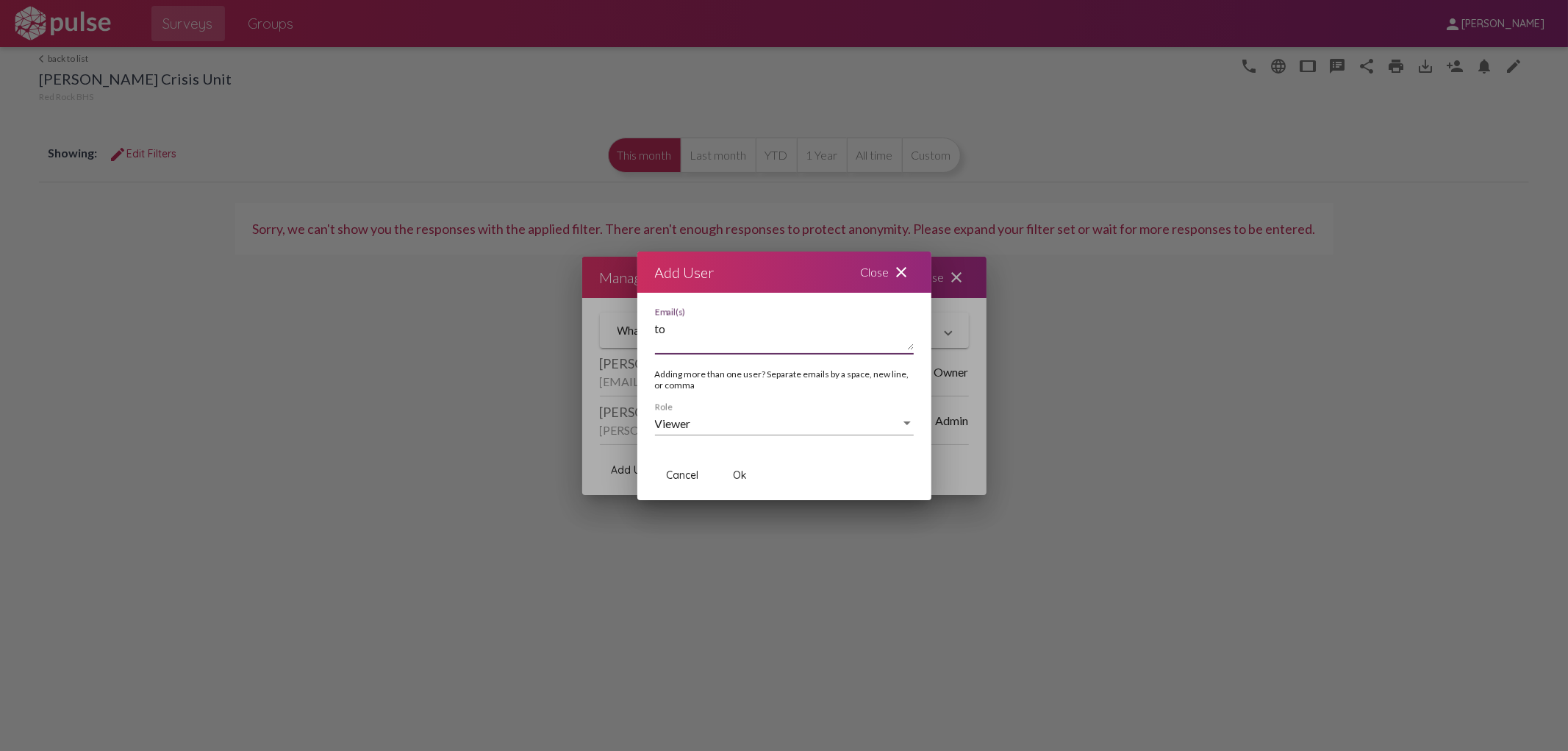
type textarea "t"
type textarea "[EMAIL_ADDRESS][DOMAIN_NAME]"
click at [737, 478] on span "Ok" at bounding box center [740, 475] width 14 height 13
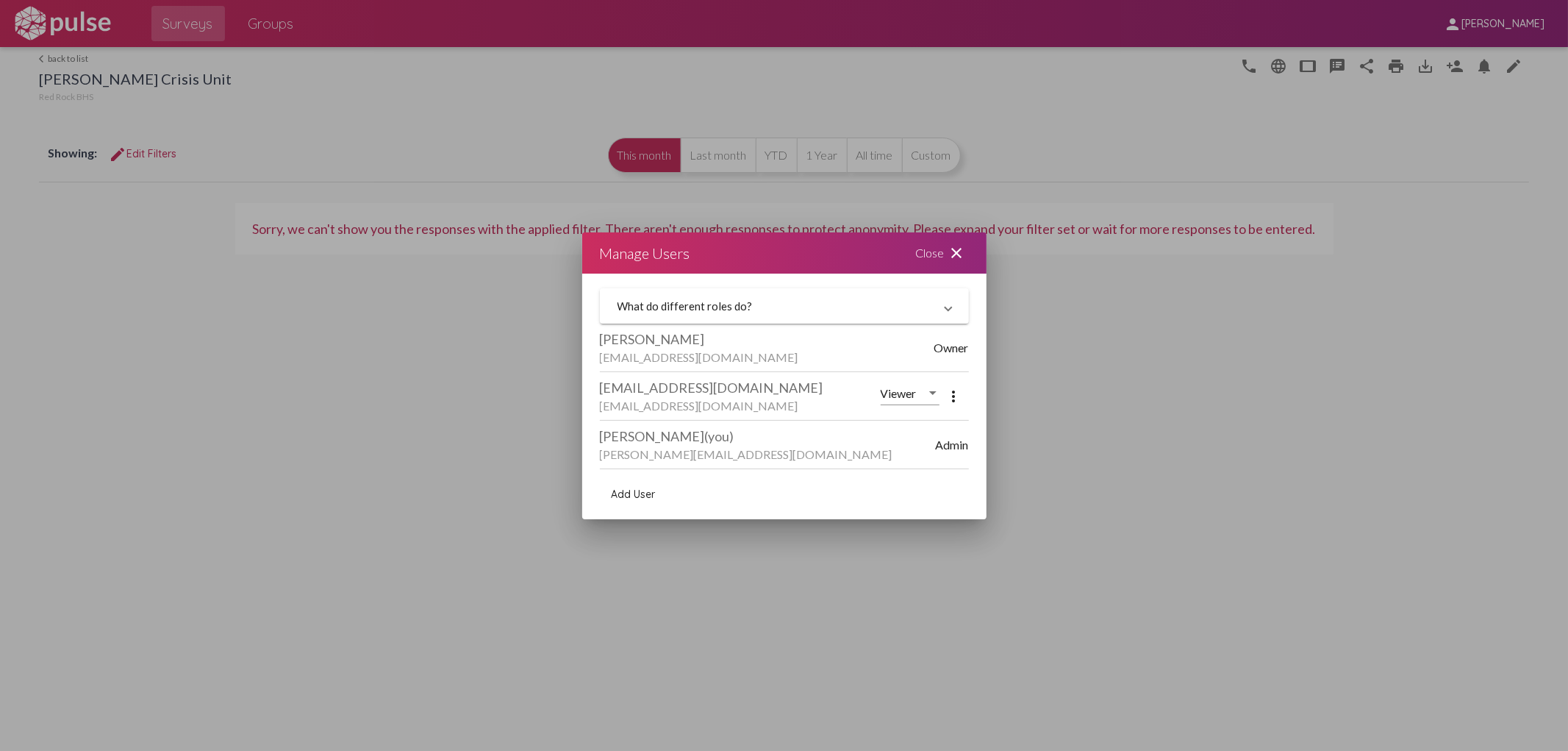
click at [645, 494] on span "Add User" at bounding box center [634, 494] width 44 height 13
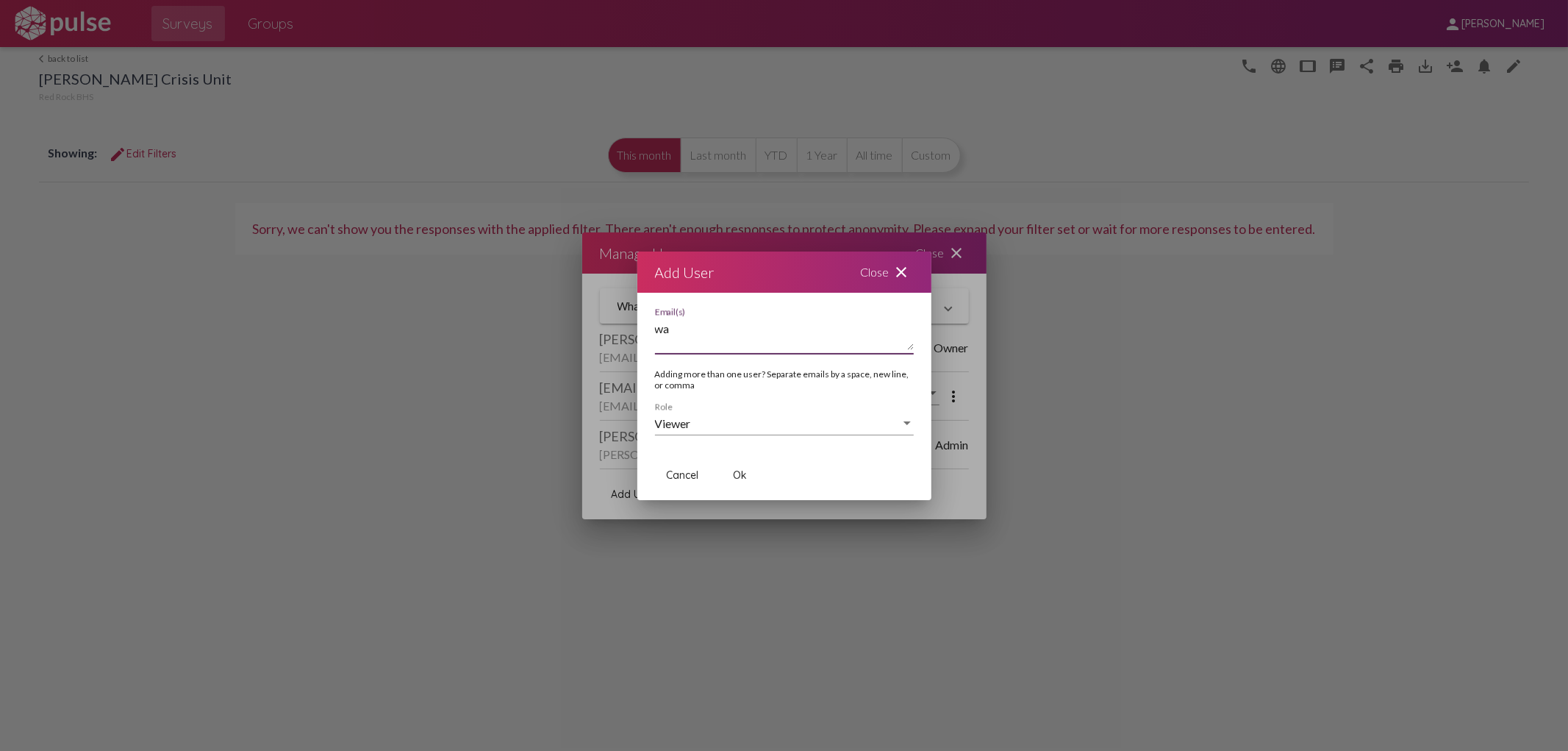
type textarea "w"
type textarea "[EMAIL_ADDRESS][DOMAIN_NAME]"
click at [741, 475] on span "Ok" at bounding box center [740, 475] width 14 height 13
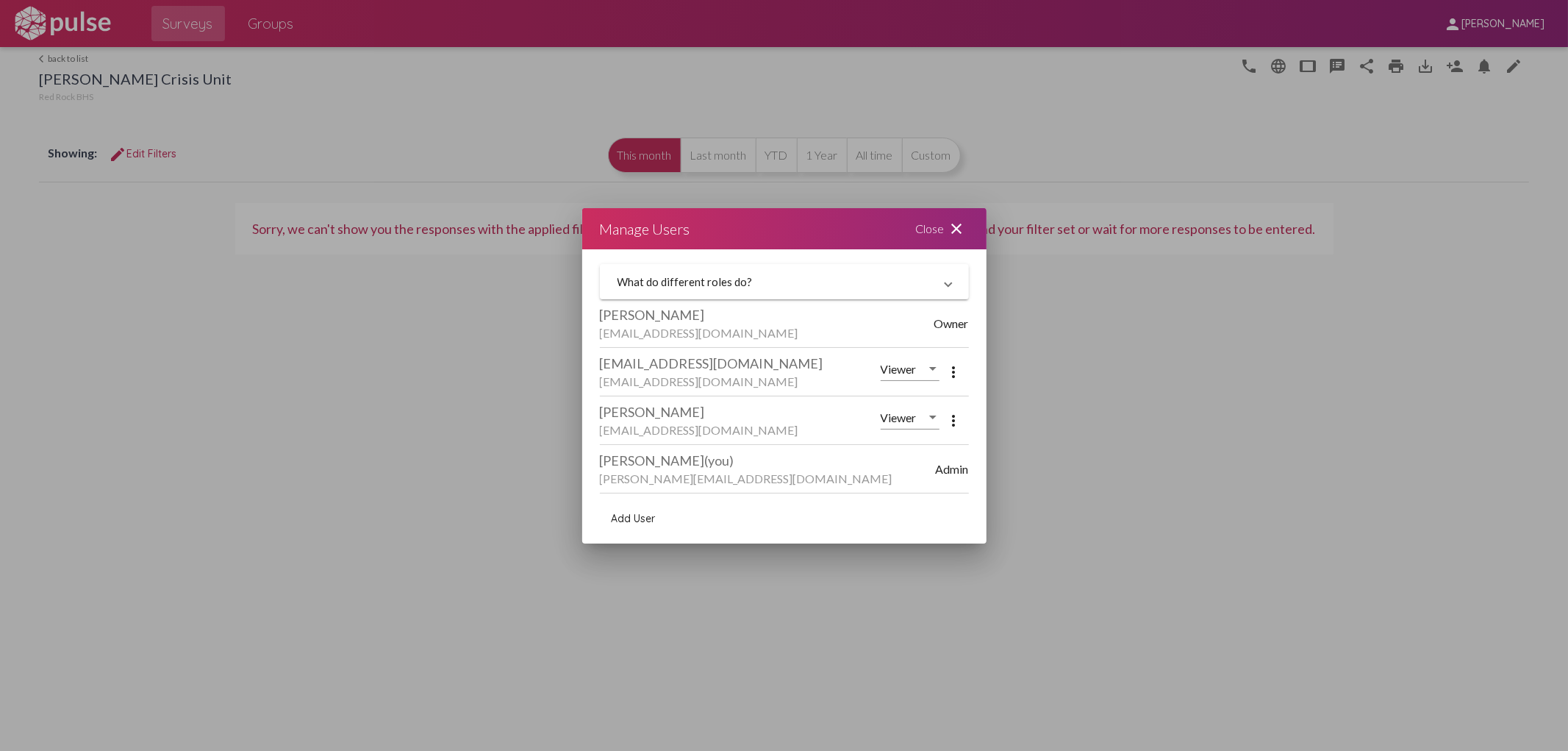
click at [632, 519] on span "Add User" at bounding box center [634, 518] width 44 height 13
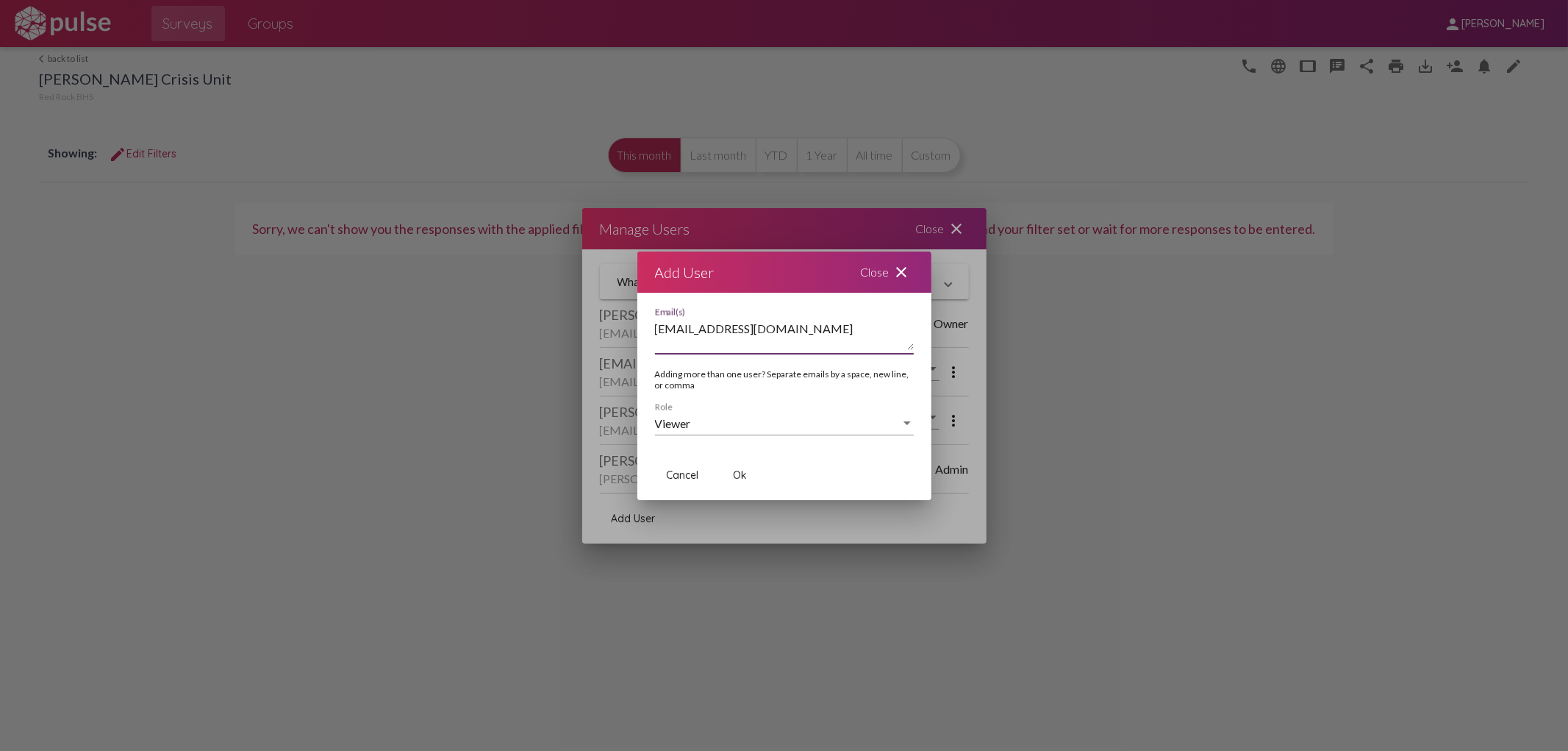
type textarea "[EMAIL_ADDRESS][DOMAIN_NAME]"
click at [743, 471] on span "Ok" at bounding box center [740, 475] width 14 height 13
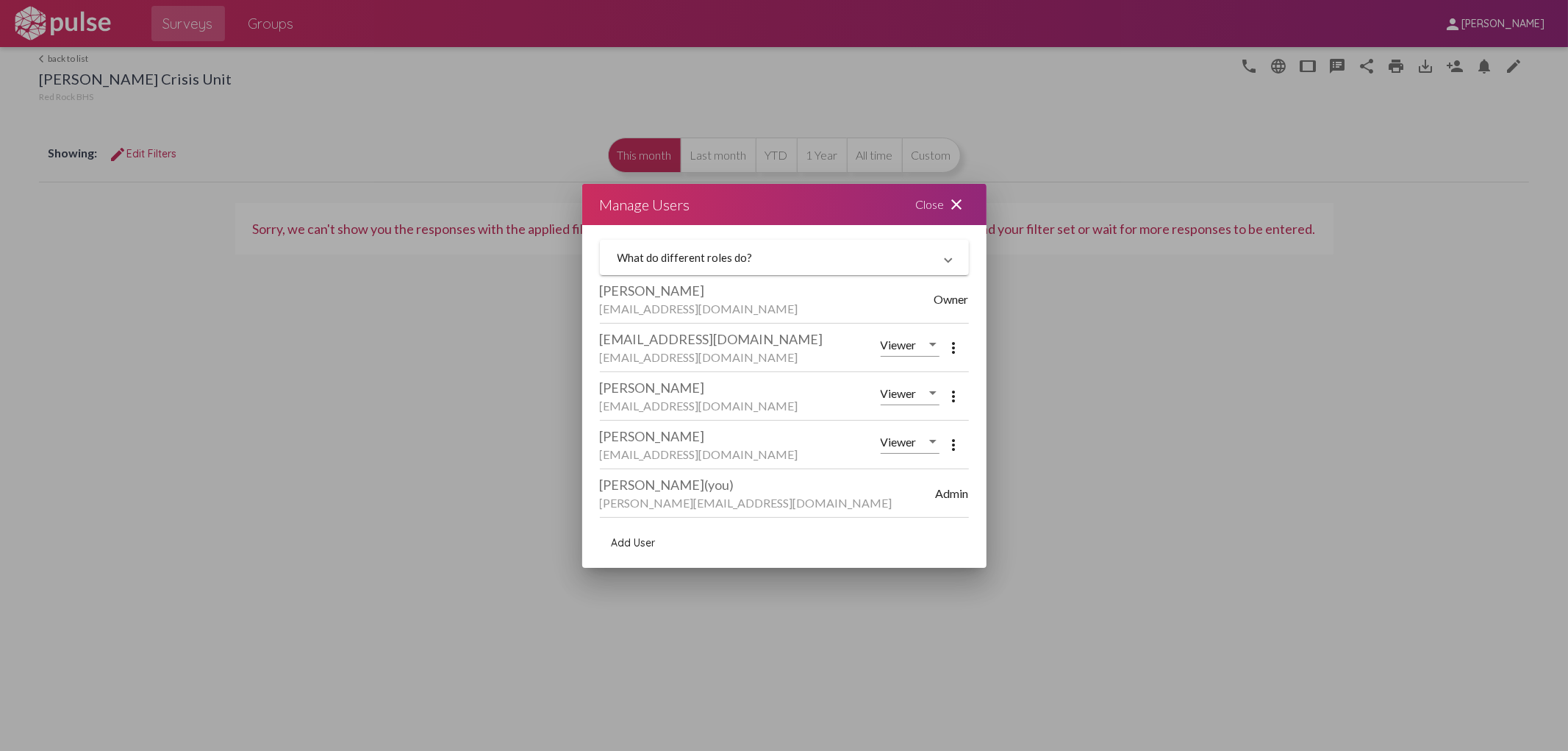
click at [916, 199] on div "Close close" at bounding box center [943, 204] width 88 height 41
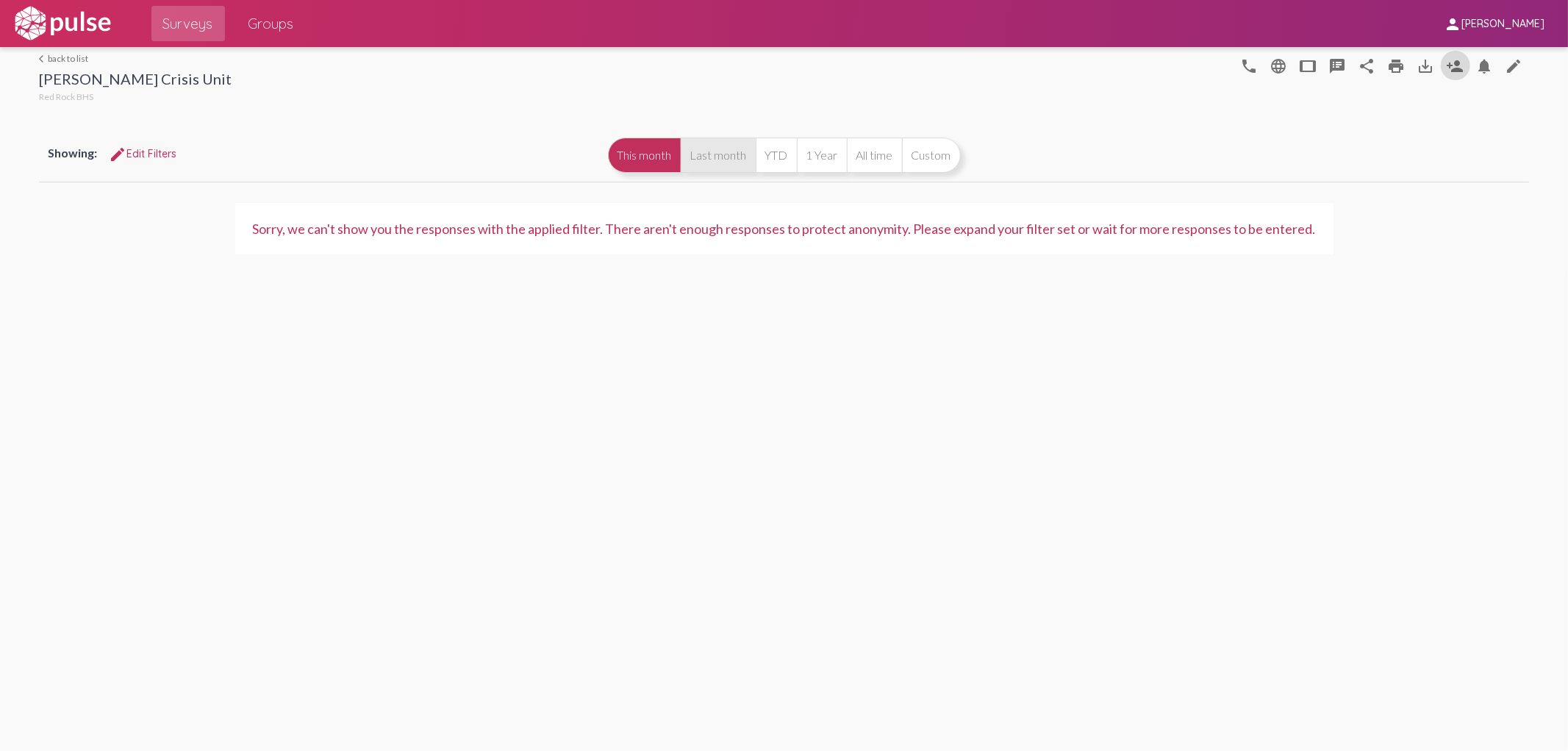
click at [706, 145] on button "Last month" at bounding box center [718, 155] width 75 height 36
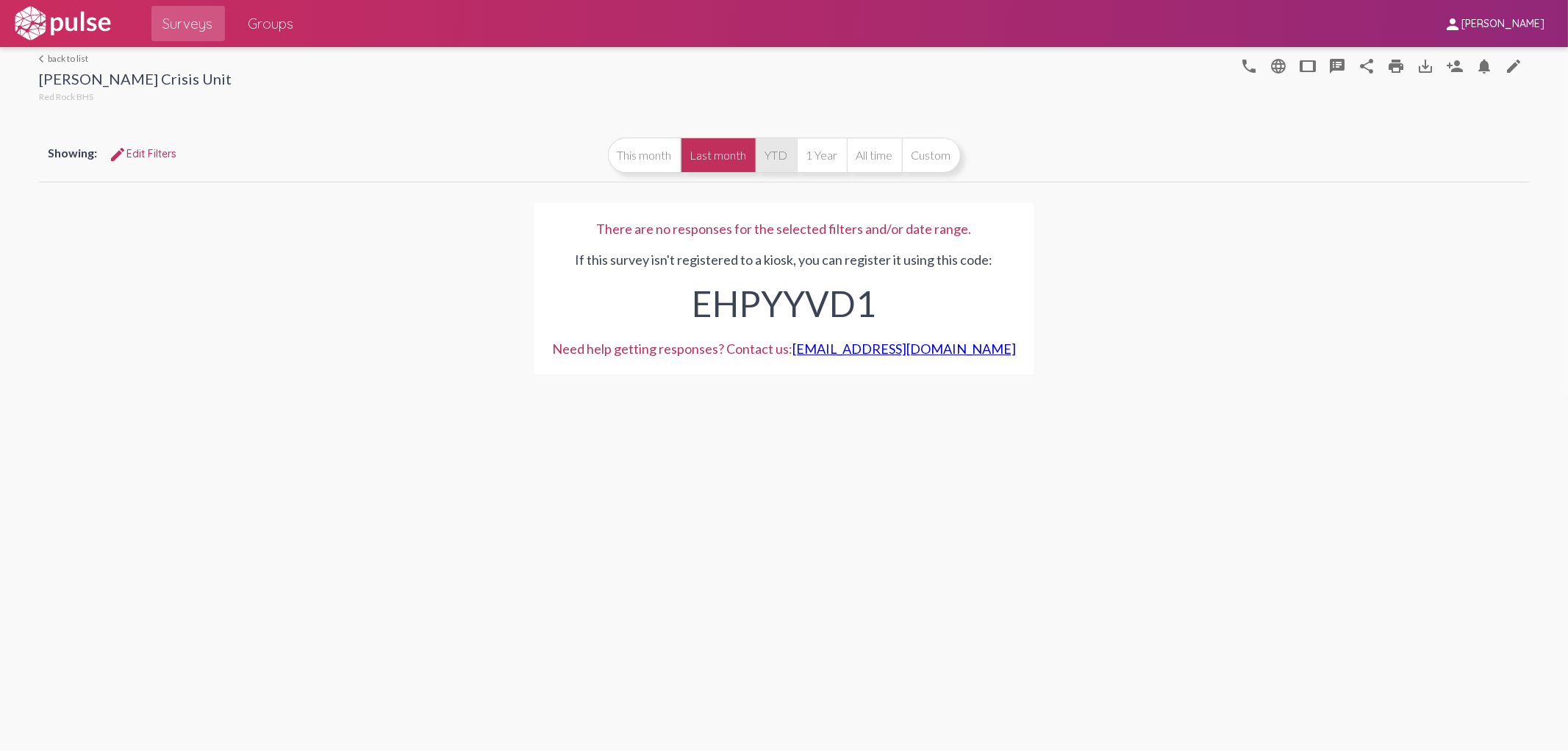
click at [786, 156] on button "YTD" at bounding box center [776, 155] width 41 height 36
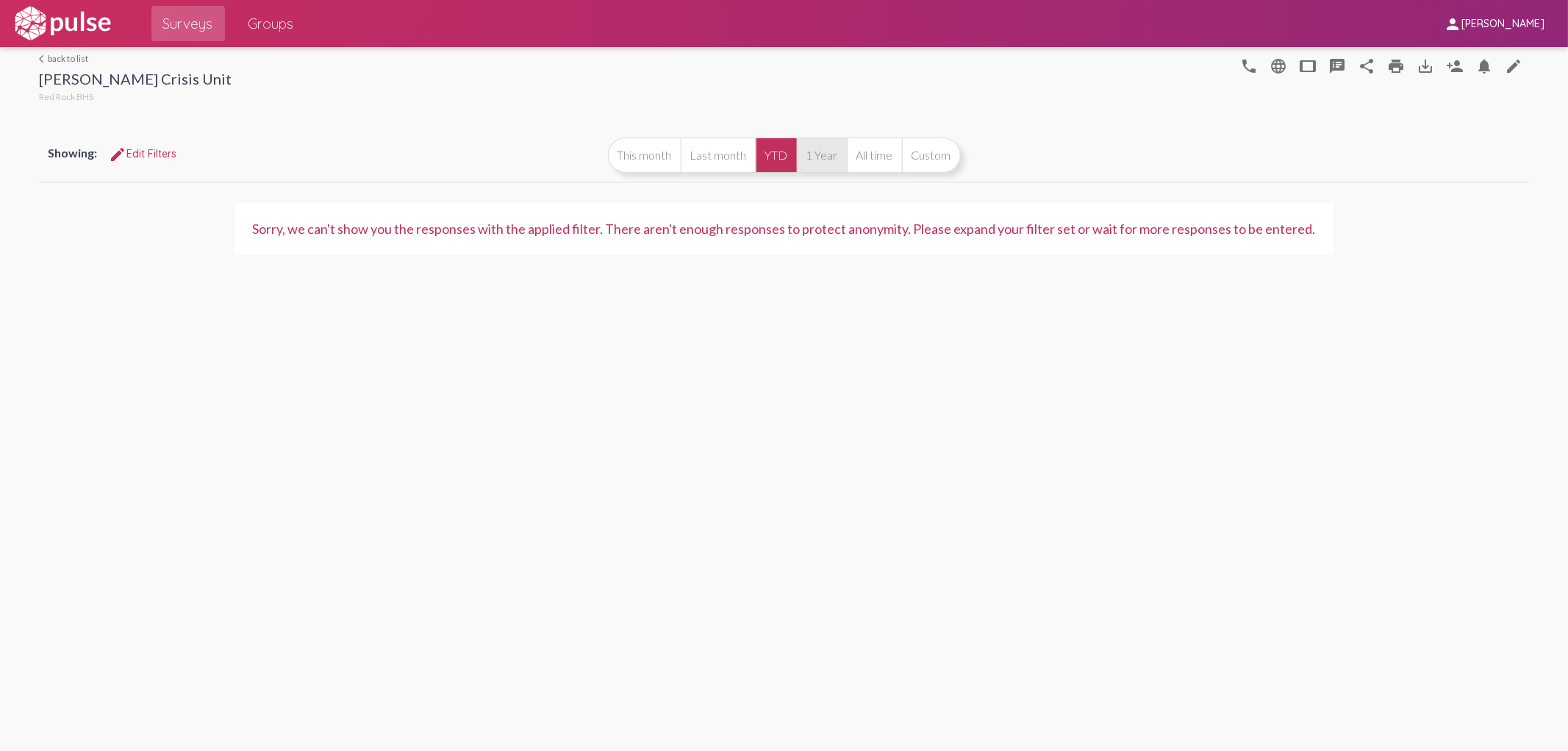
click at [817, 150] on button "1 Year" at bounding box center [822, 155] width 50 height 36
click at [884, 159] on button "All time" at bounding box center [874, 155] width 55 height 36
click at [920, 158] on button "Custom" at bounding box center [931, 155] width 59 height 36
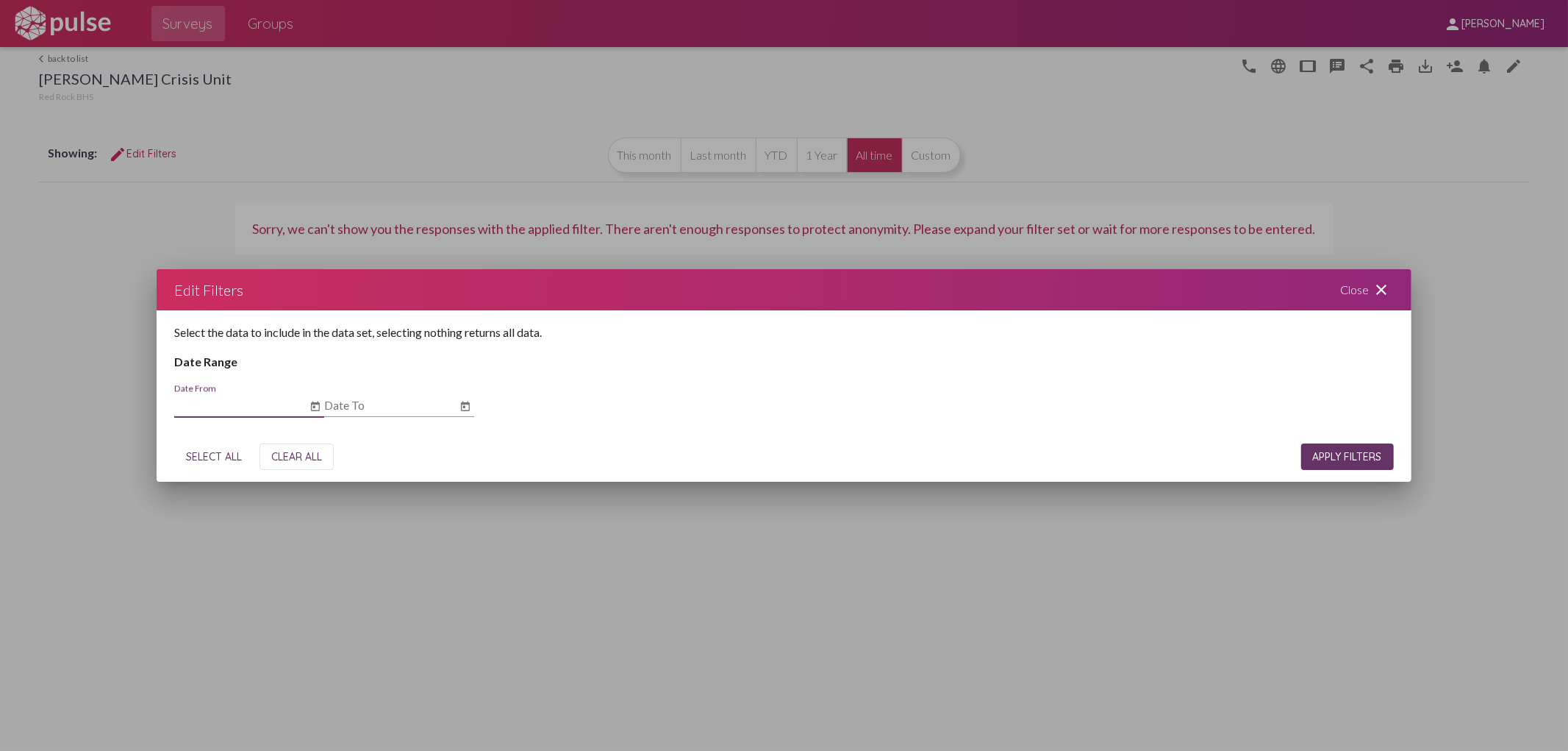
click at [630, 149] on div at bounding box center [784, 376] width 1568 height 751
